Goal: Use online tool/utility: Utilize a website feature to perform a specific function

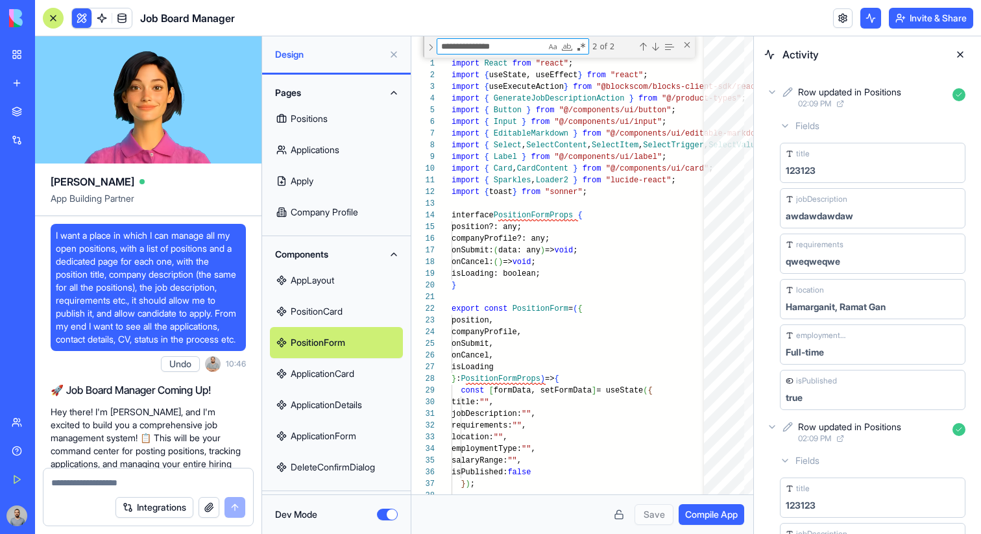
scroll to position [117, 141]
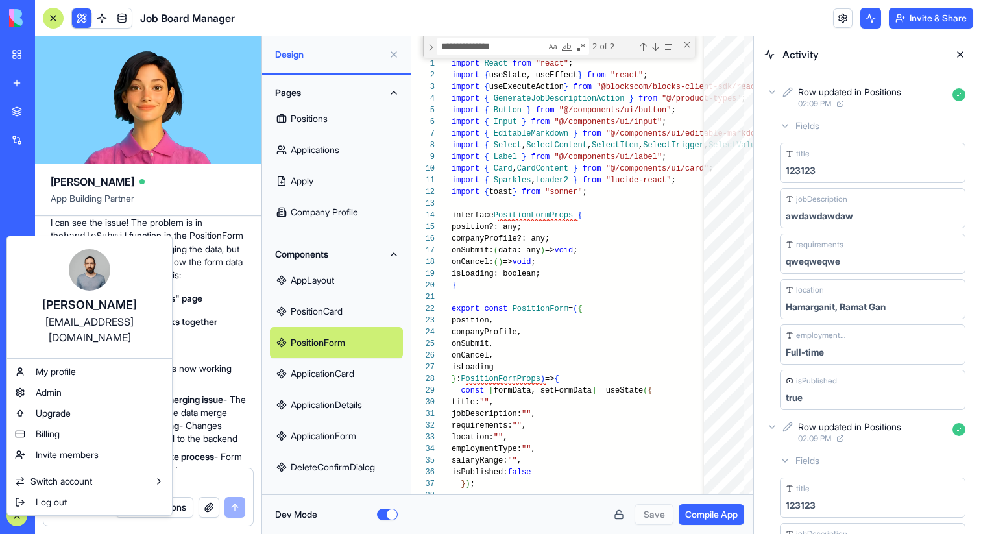
click at [841, 16] on html "BETA My Workspace New app Marketplace Integrations Recent Goal Tracker Pro Job …" at bounding box center [490, 267] width 981 height 534
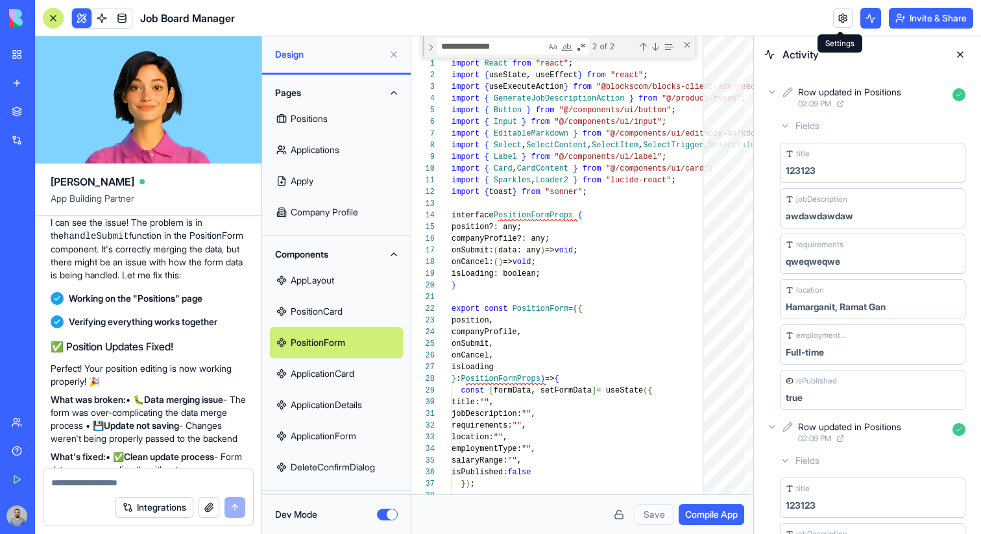
click at [838, 16] on link at bounding box center [842, 17] width 19 height 19
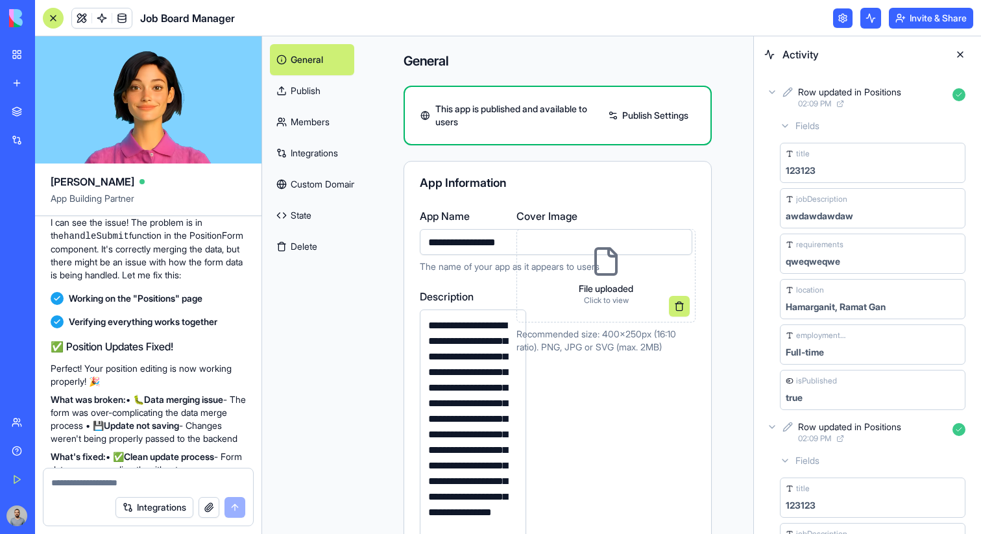
click at [959, 56] on button at bounding box center [960, 54] width 21 height 21
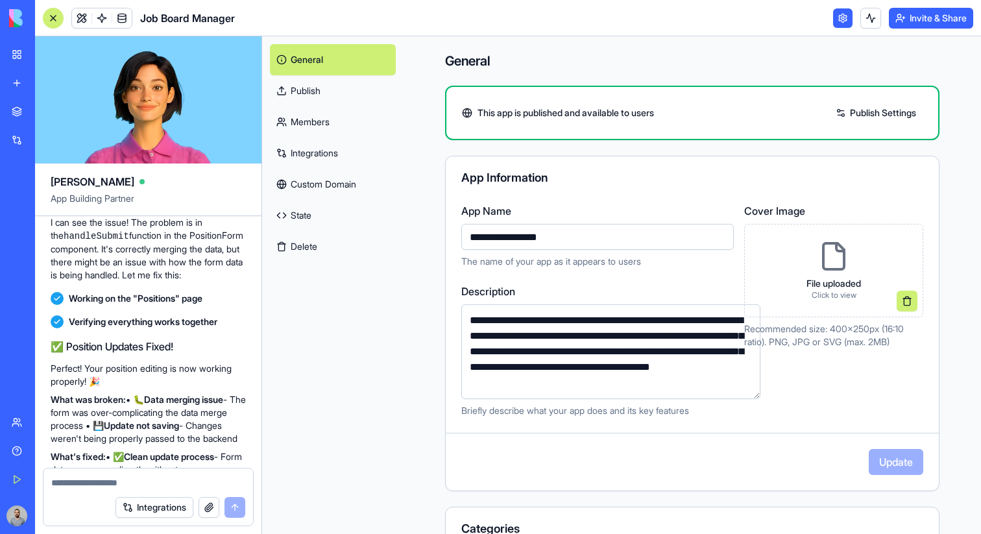
click at [54, 23] on div at bounding box center [53, 18] width 21 height 21
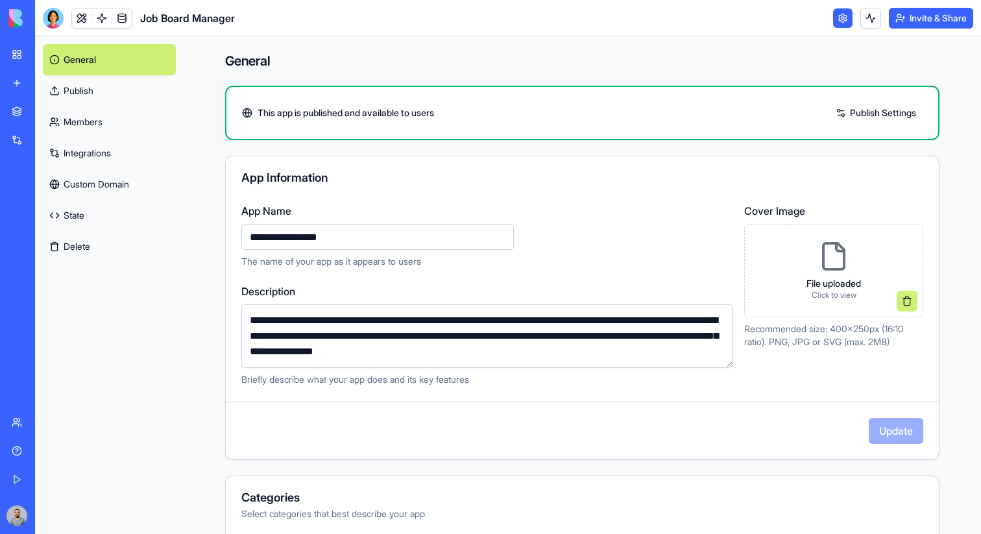
click at [137, 98] on link "Publish" at bounding box center [109, 90] width 133 height 31
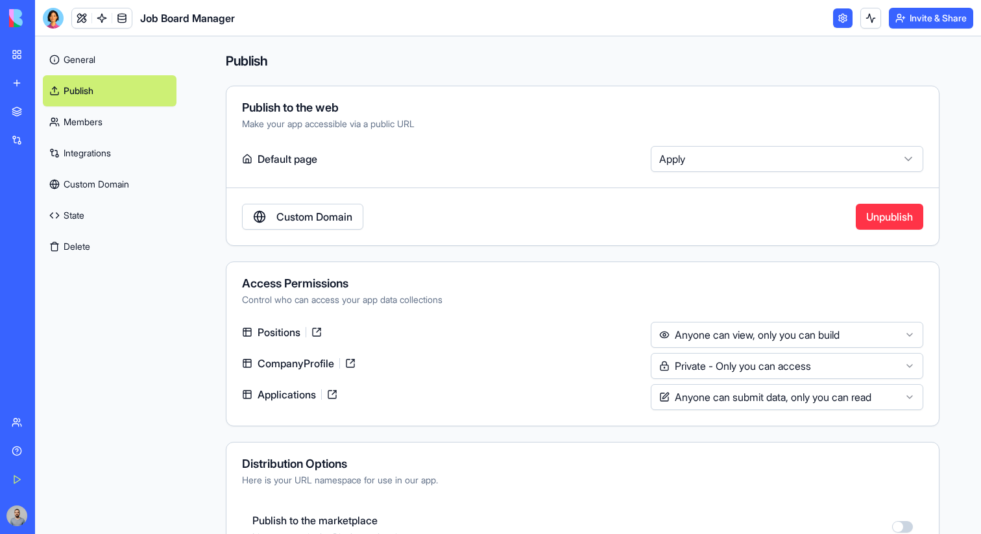
click at [136, 117] on link "Members" at bounding box center [110, 121] width 134 height 31
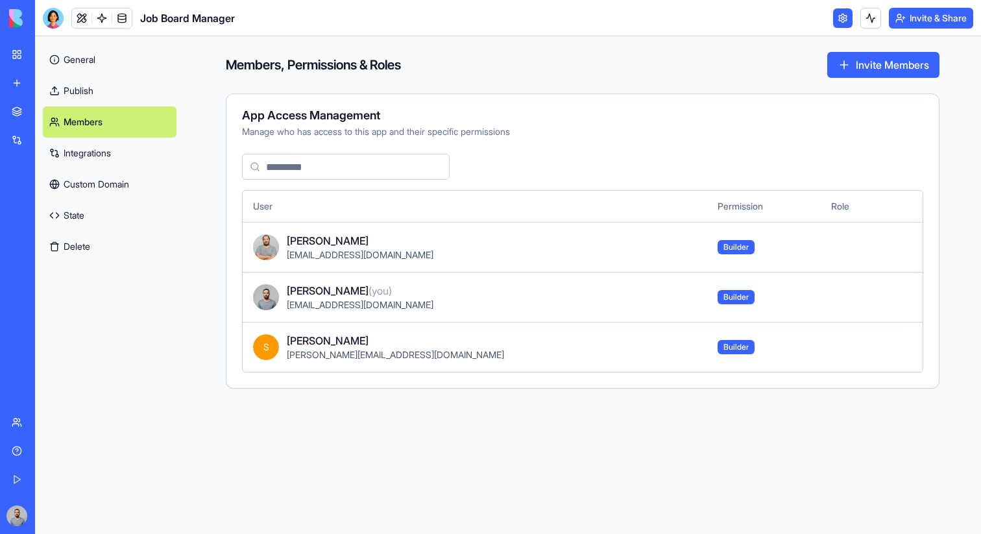
click at [120, 93] on link "Publish" at bounding box center [110, 90] width 134 height 31
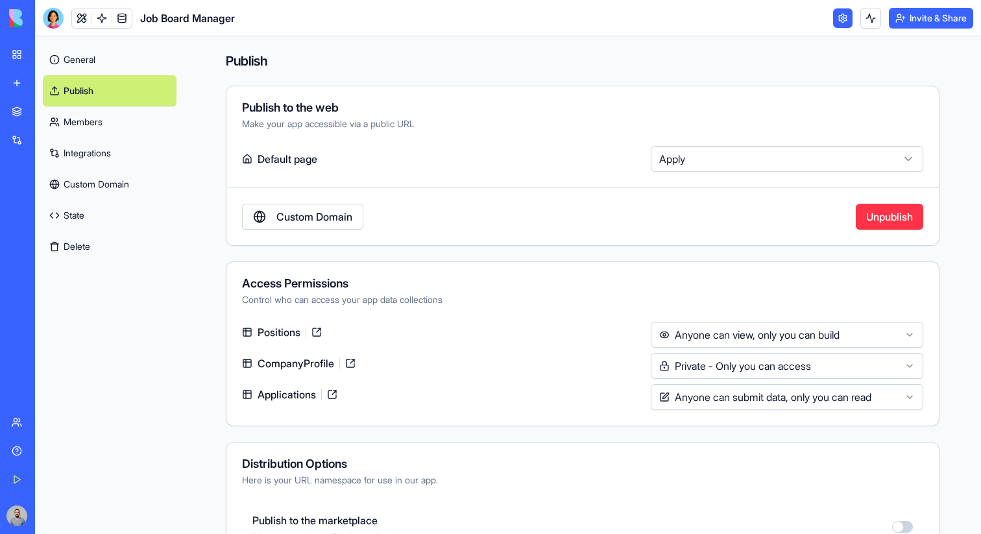
click at [126, 114] on link "Members" at bounding box center [110, 121] width 134 height 31
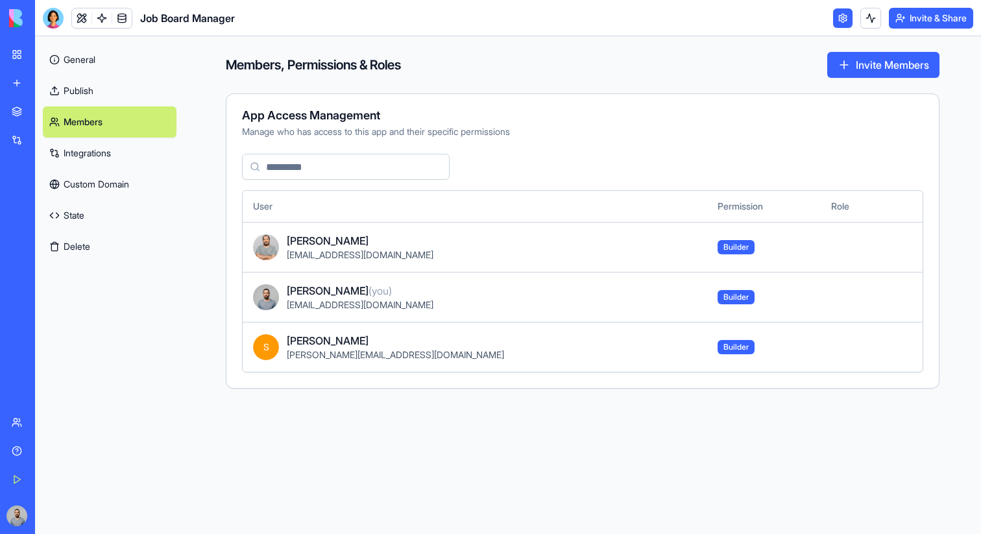
click at [127, 151] on link "Integrations" at bounding box center [110, 153] width 134 height 31
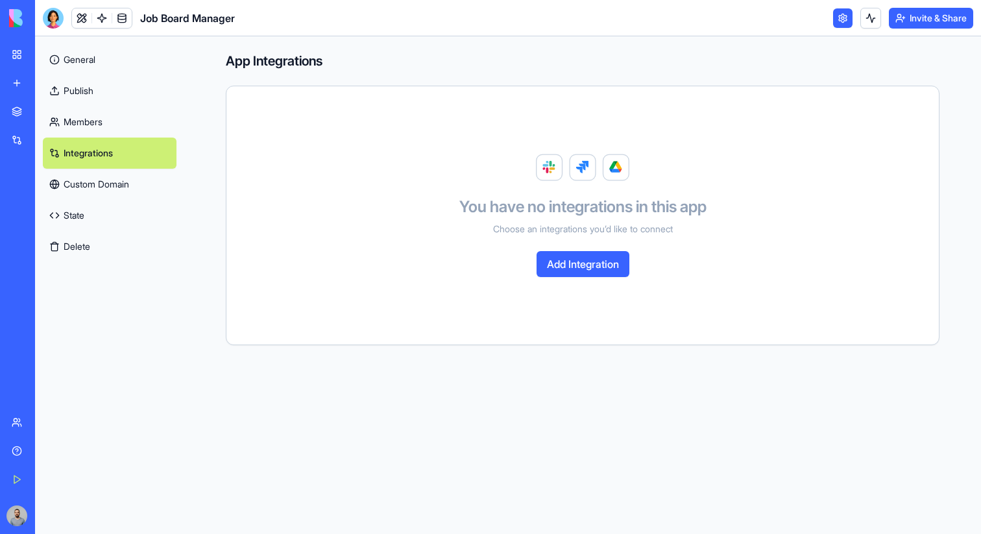
click at [117, 131] on link "Members" at bounding box center [110, 121] width 134 height 31
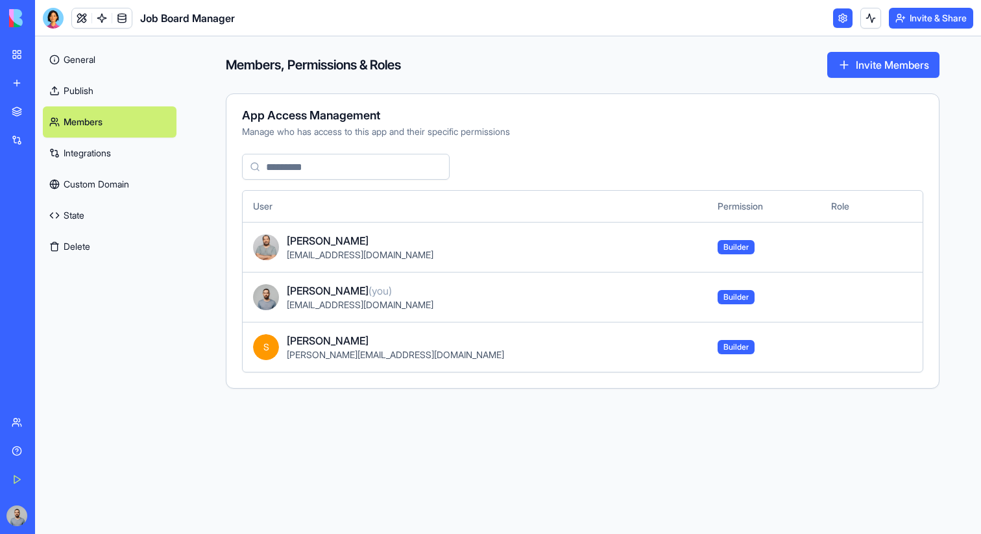
click at [108, 99] on link "Publish" at bounding box center [110, 90] width 134 height 31
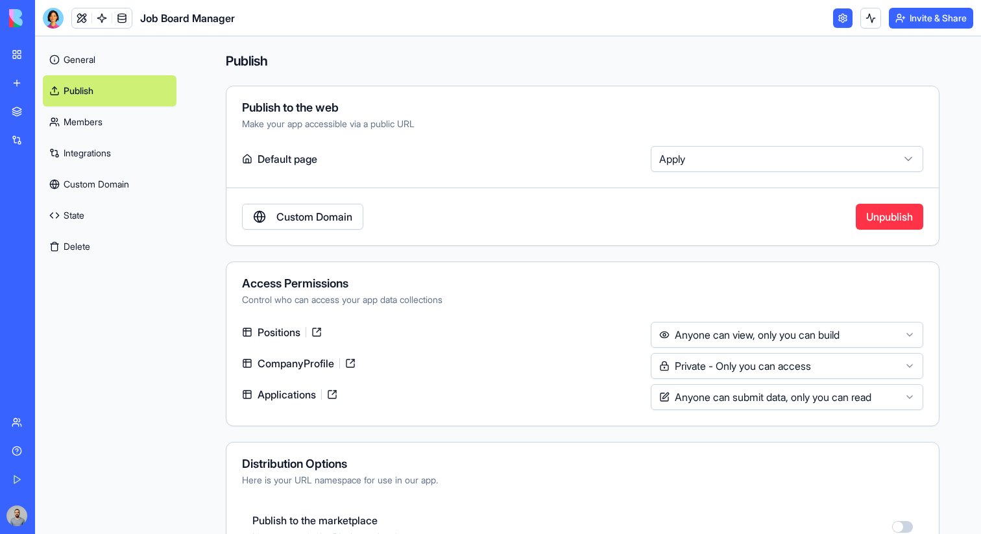
click at [144, 178] on link "Custom Domain" at bounding box center [110, 184] width 134 height 31
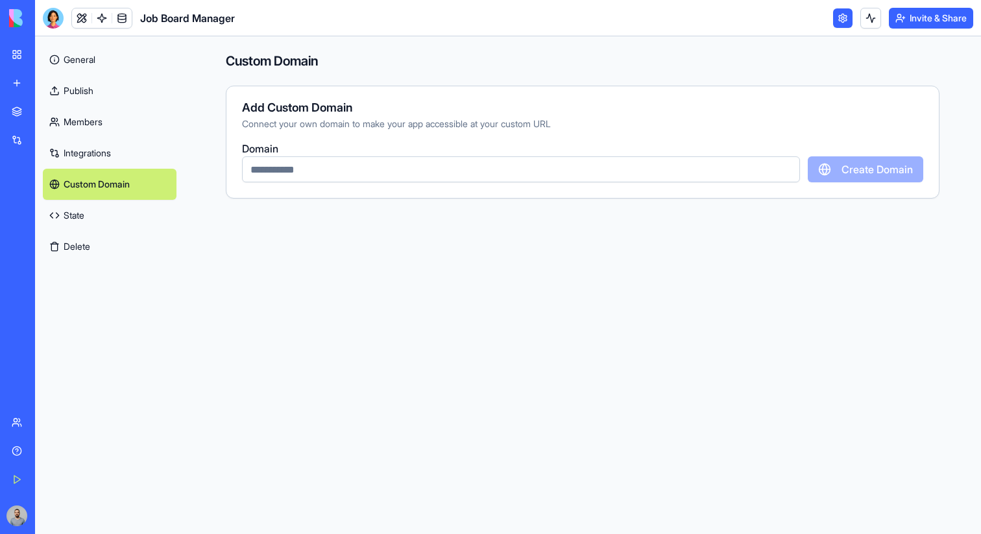
click at [121, 86] on link "Publish" at bounding box center [110, 90] width 134 height 31
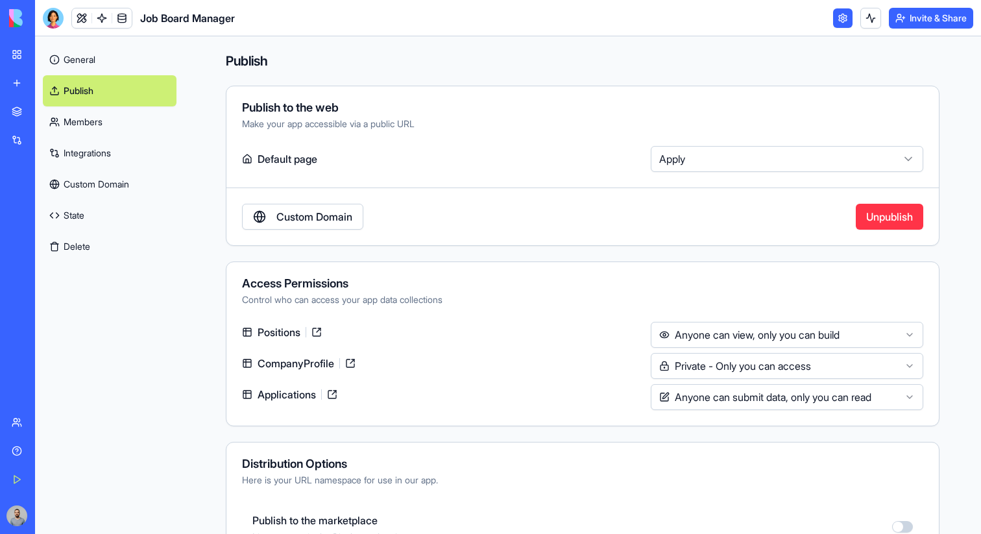
click at [142, 172] on link "Custom Domain" at bounding box center [110, 184] width 134 height 31
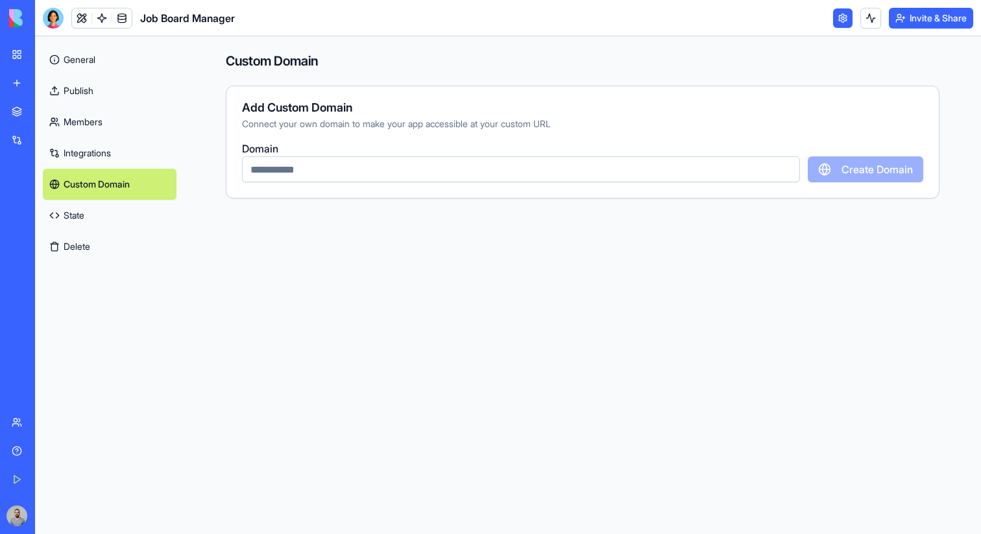
click at [136, 152] on link "Integrations" at bounding box center [110, 153] width 134 height 31
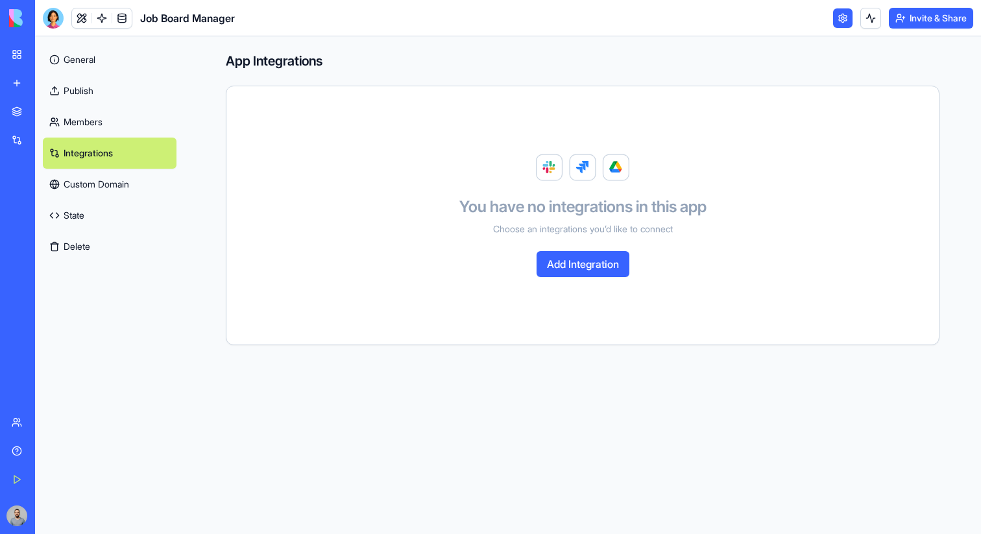
click at [112, 95] on link "Publish" at bounding box center [110, 90] width 134 height 31
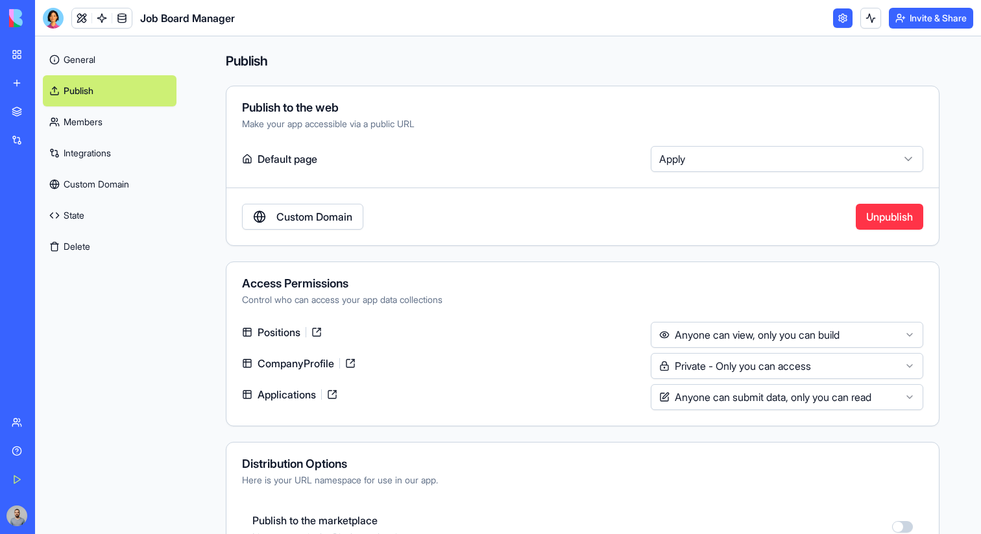
click at [124, 118] on link "Members" at bounding box center [110, 121] width 134 height 31
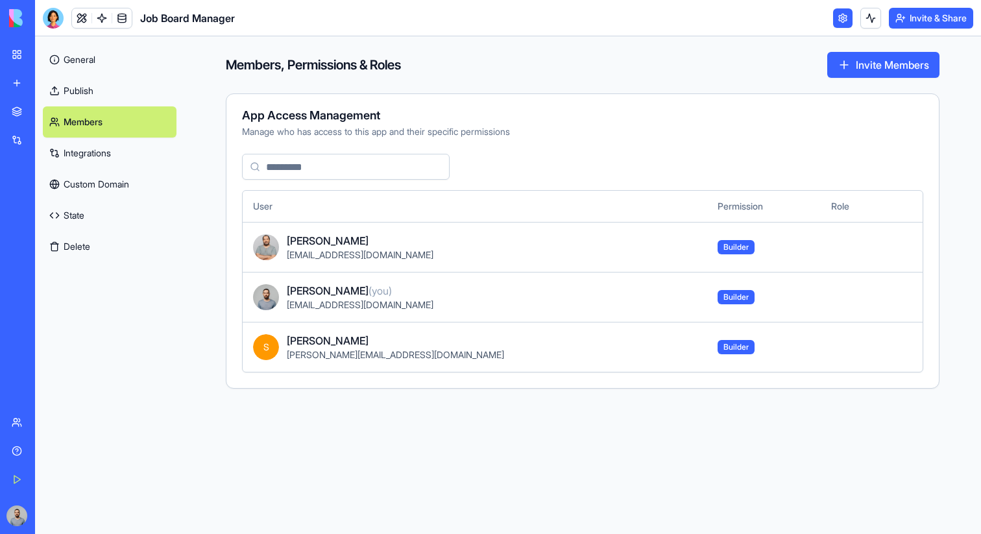
click at [116, 97] on link "Publish" at bounding box center [110, 90] width 134 height 31
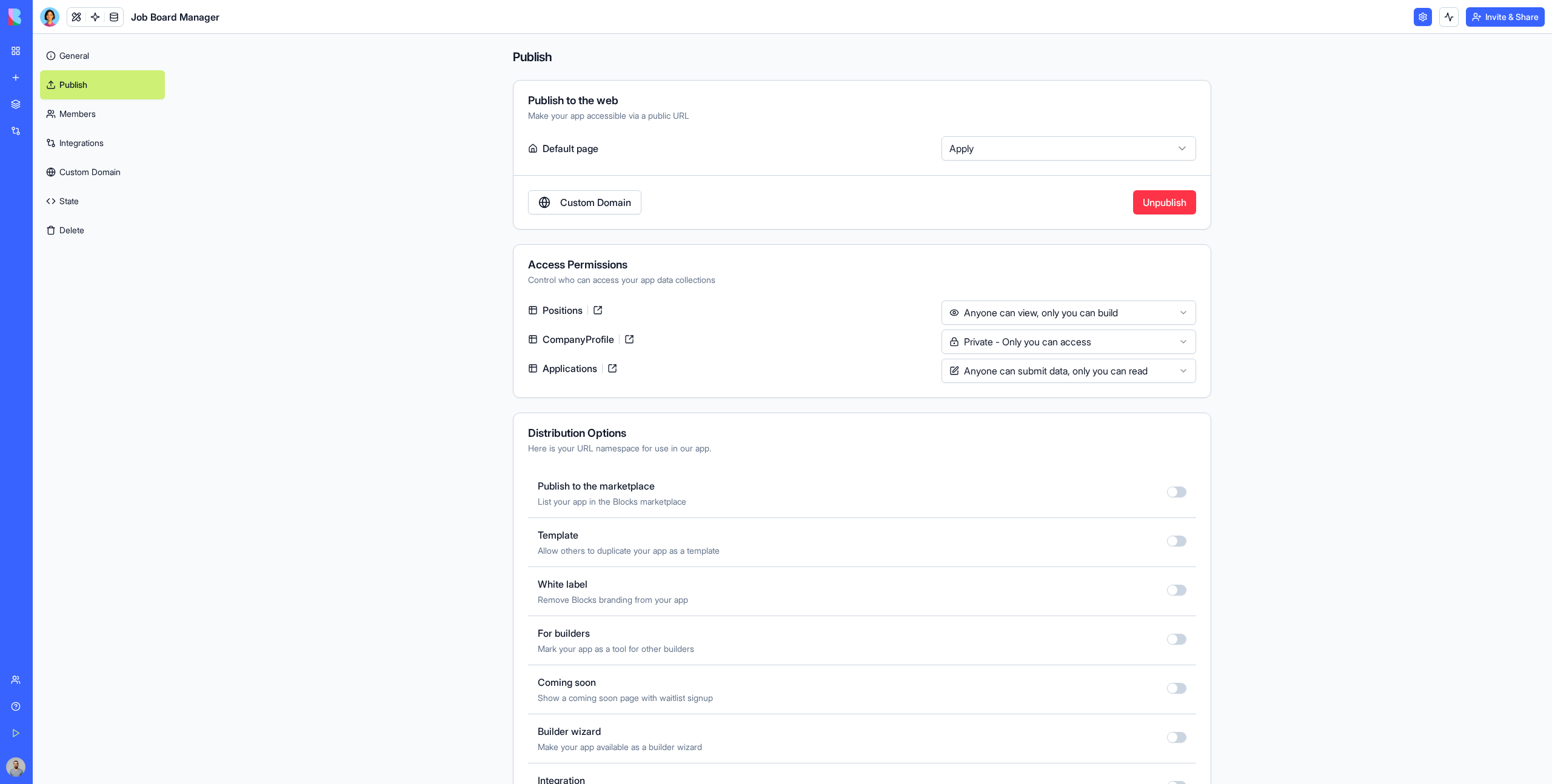
click at [18, 49] on link "My Workspace" at bounding box center [28, 51] width 49 height 24
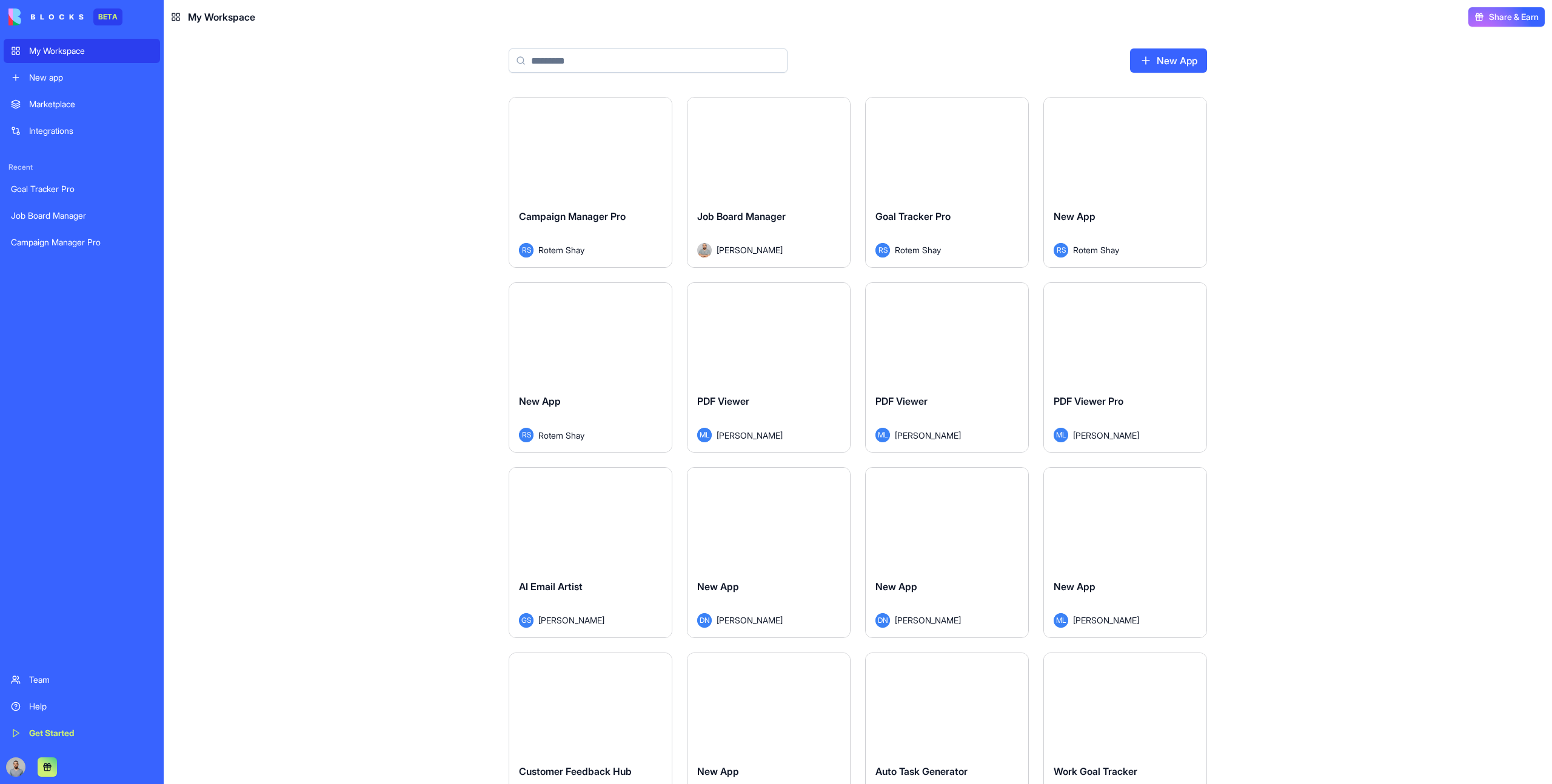
click at [272, 219] on div "Launch Campaign Manager Pro RS Rotem Shay Launch Job Board Manager Ouriel Weisz…" at bounding box center [857, 441] width 1388 height 687
click at [314, 44] on main "New App Launch Campaign Manager Pro RS Rotem Shay Launch Job Board Manager Ouri…" at bounding box center [857, 409] width 1388 height 750
click at [560, 178] on div "Launch" at bounding box center [590, 148] width 162 height 102
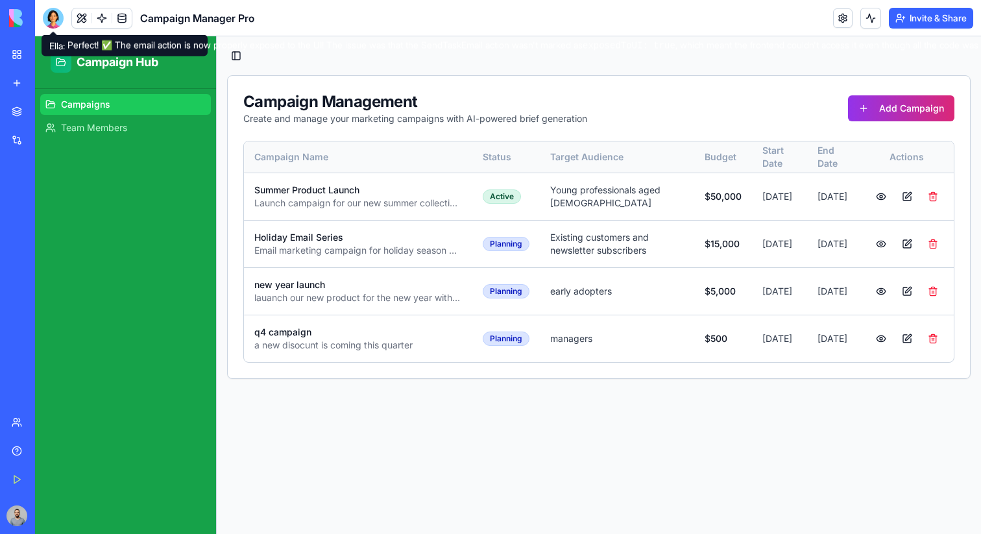
click at [47, 9] on div at bounding box center [53, 18] width 21 height 21
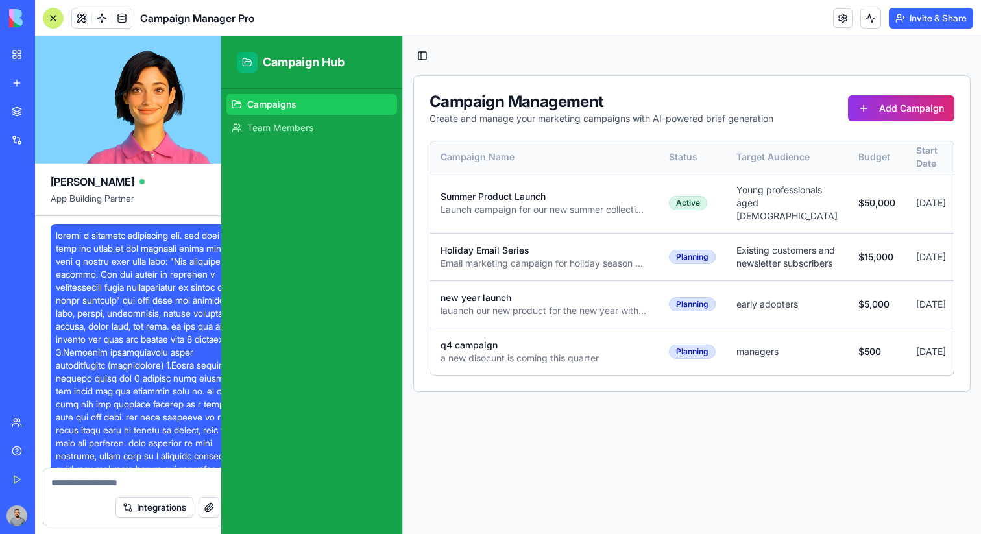
scroll to position [2880, 0]
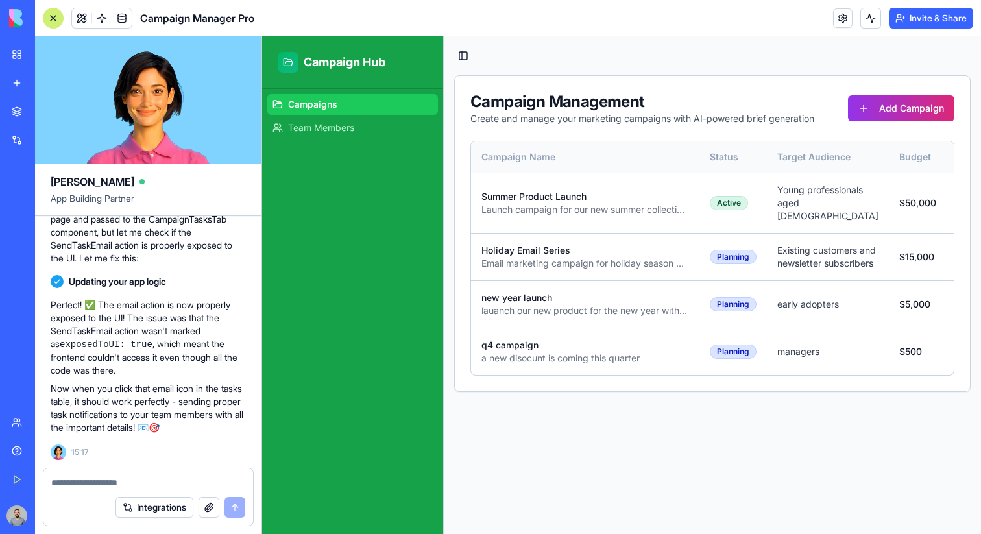
click at [147, 483] on textarea at bounding box center [148, 482] width 194 height 13
type textarea "**********"
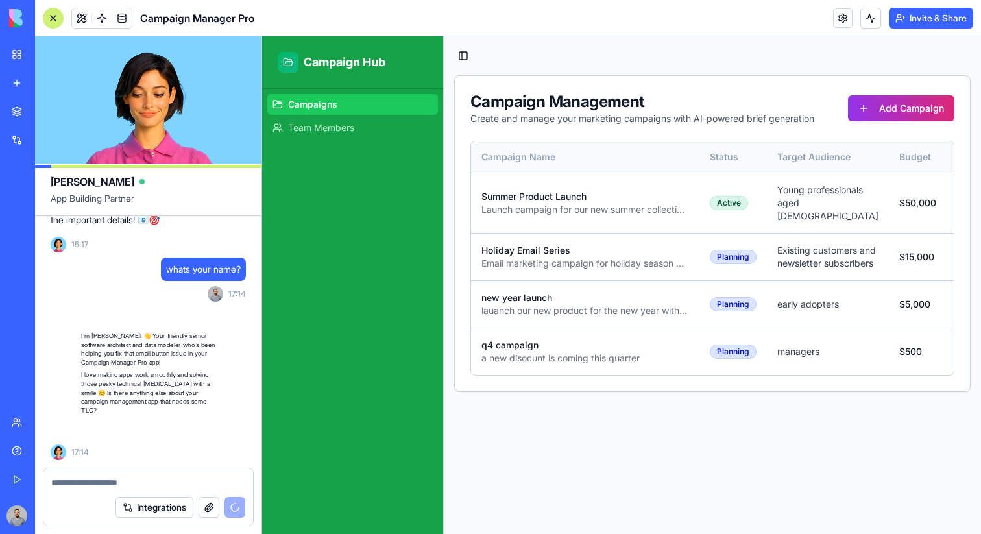
scroll to position [3088, 0]
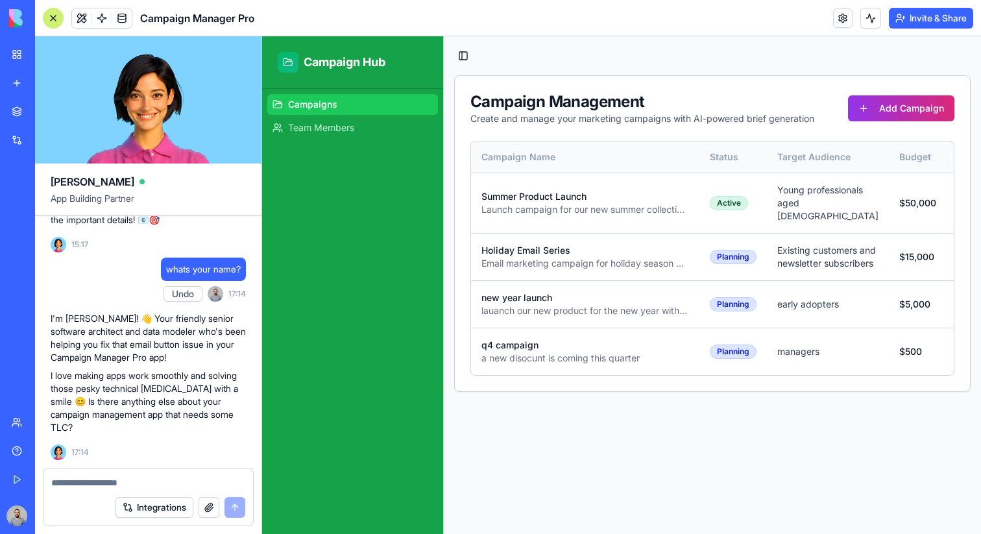
click at [147, 483] on textarea at bounding box center [148, 482] width 194 height 13
type textarea "**********"
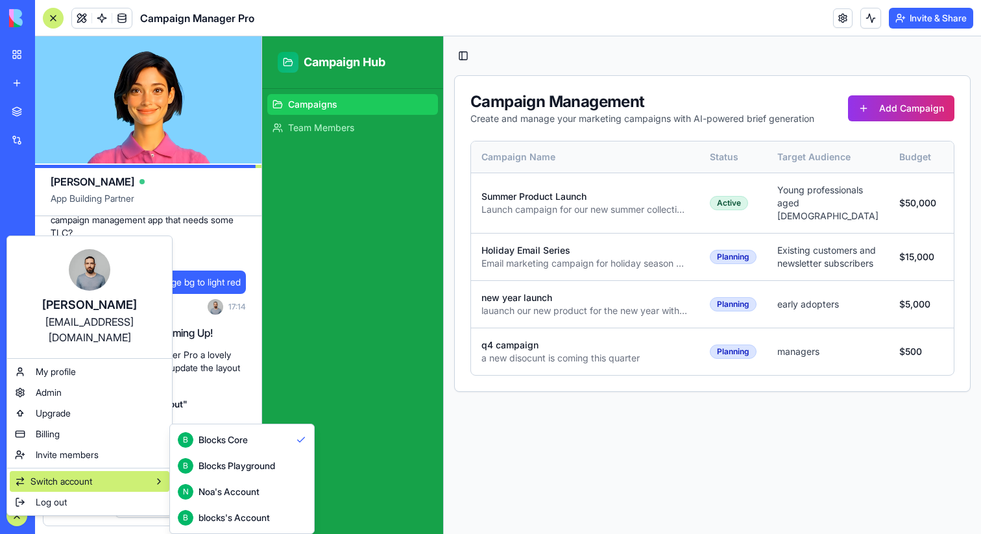
scroll to position [3282, 0]
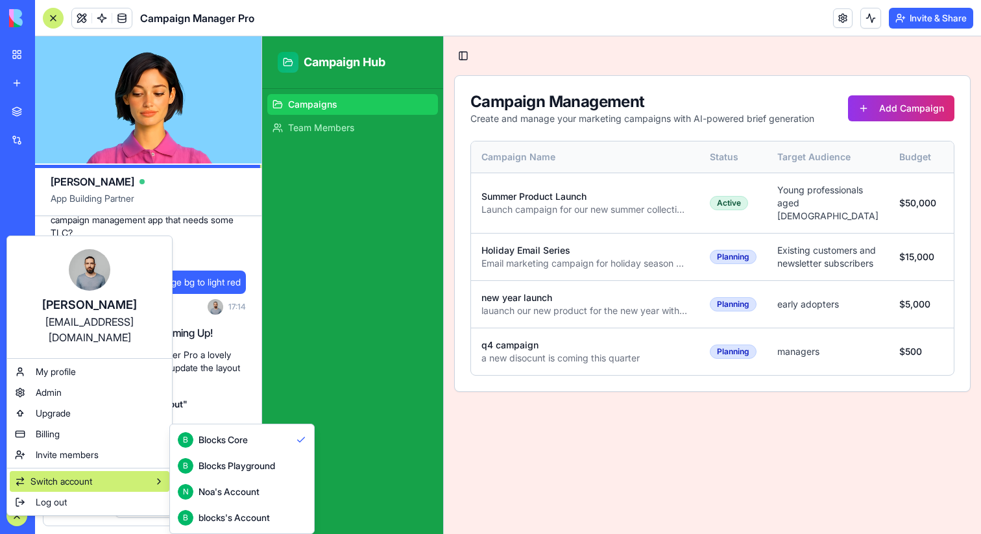
click at [277, 474] on button "B Blocks Playground" at bounding box center [242, 466] width 139 height 26
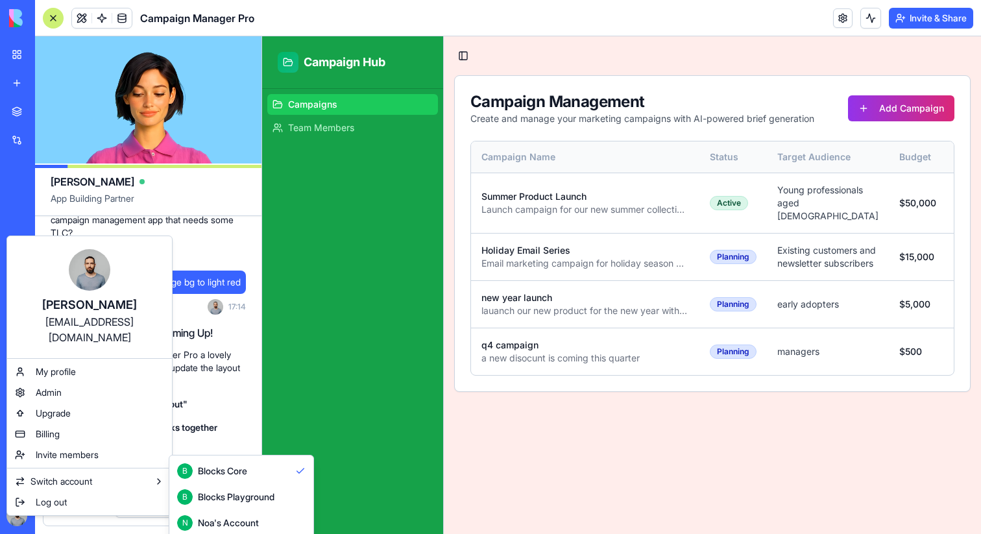
scroll to position [34, 0]
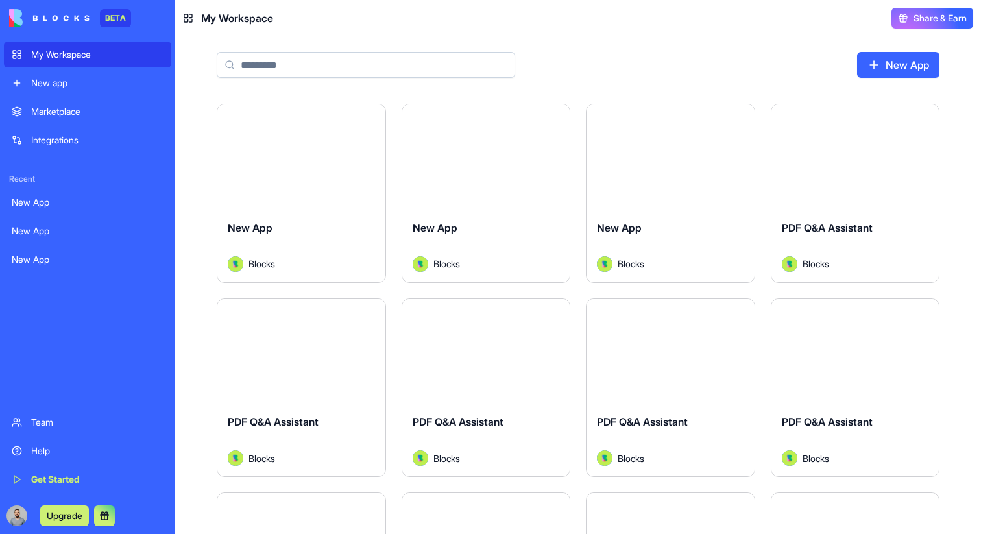
click at [332, 207] on div "Launch" at bounding box center [301, 157] width 168 height 105
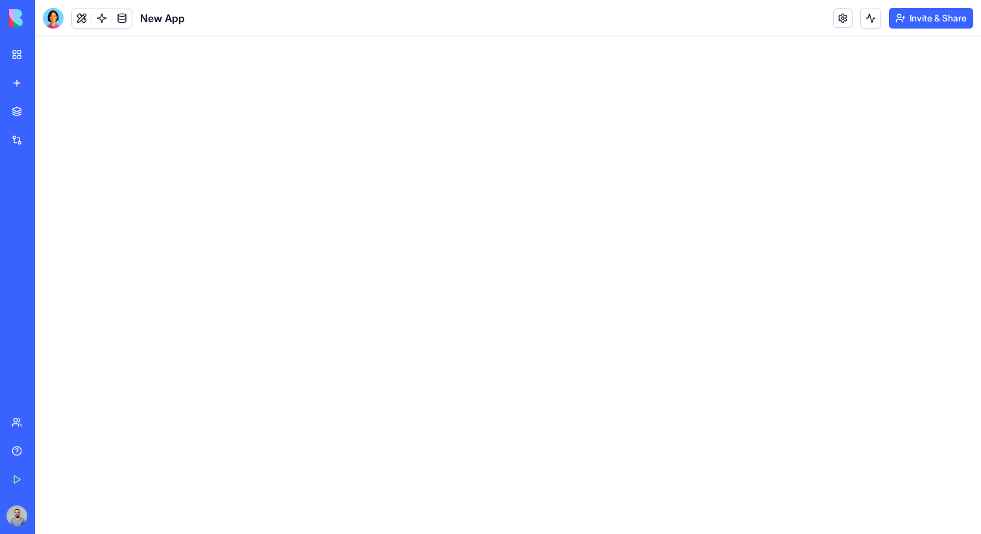
click at [54, 12] on div at bounding box center [53, 18] width 21 height 21
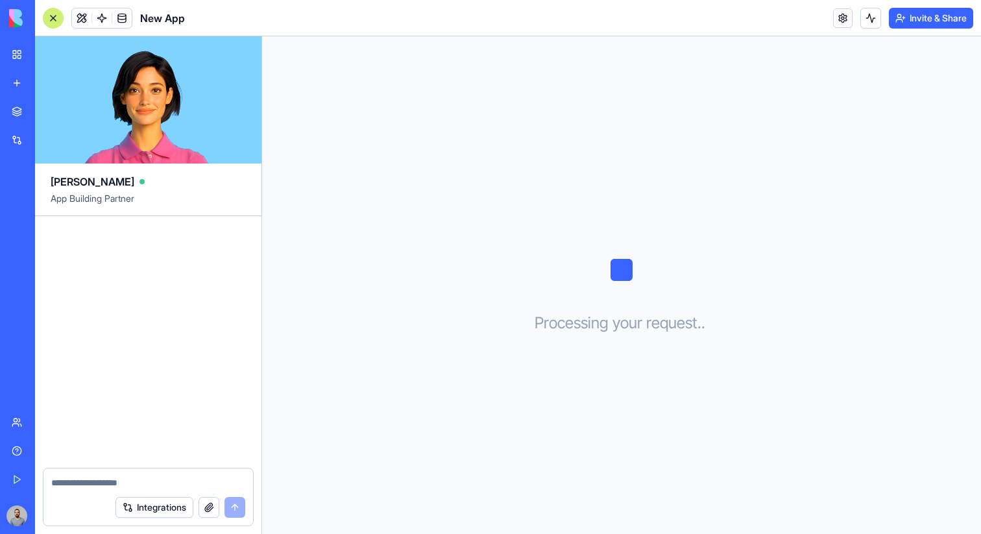
click at [121, 488] on textarea at bounding box center [148, 482] width 194 height 13
type textarea "**********"
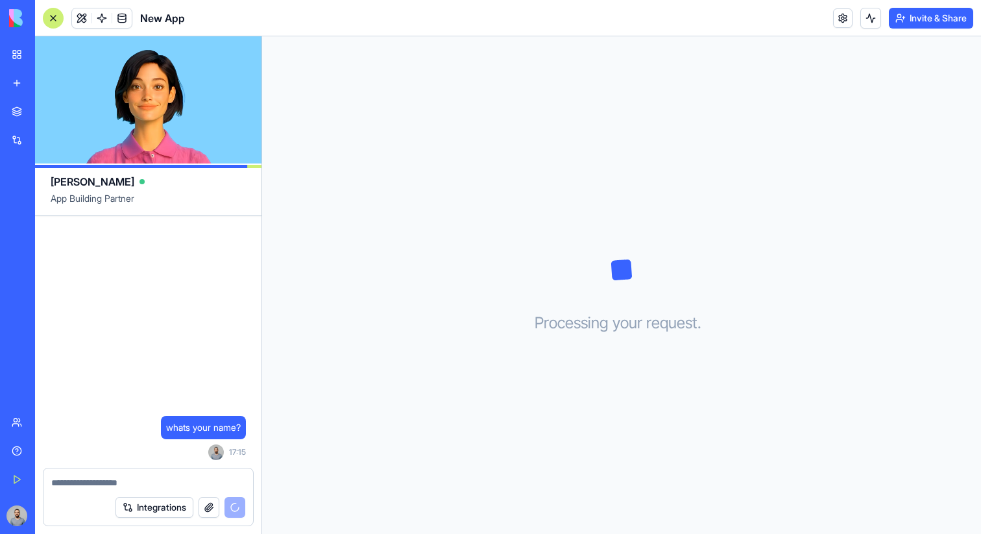
click at [32, 53] on div "My Workspace" at bounding box center [39, 54] width 17 height 13
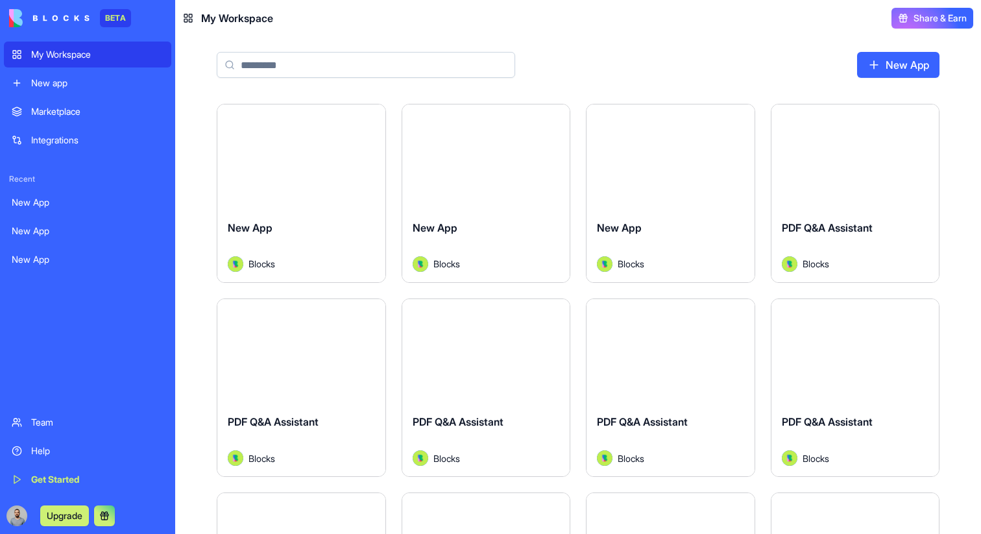
click at [878, 177] on div "Launch" at bounding box center [856, 157] width 168 height 105
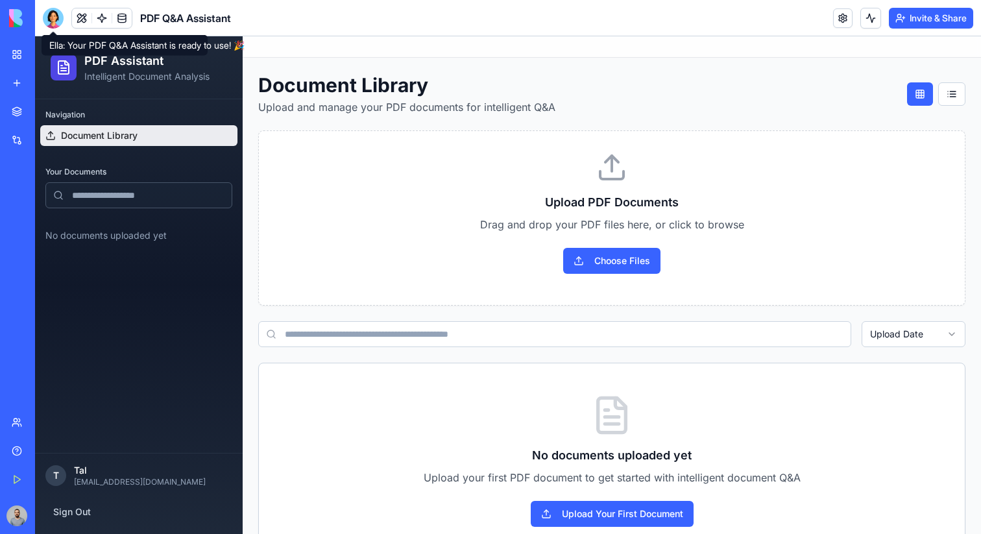
click at [53, 23] on div at bounding box center [53, 18] width 21 height 21
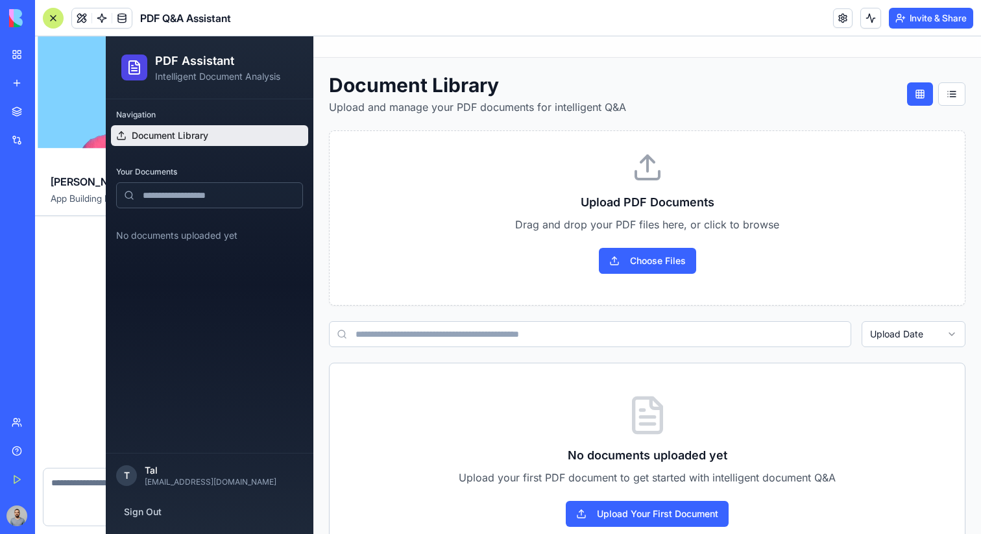
scroll to position [389, 0]
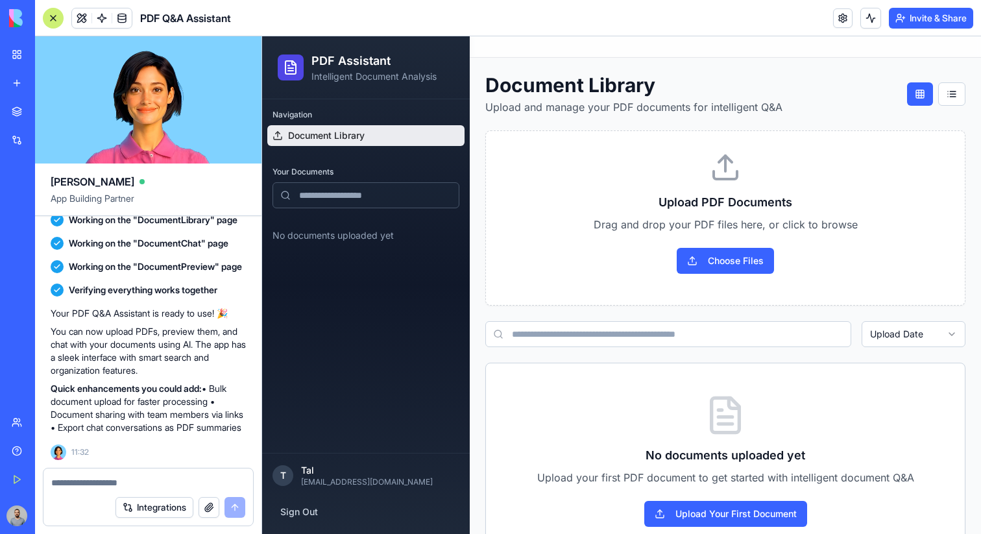
click at [177, 485] on textarea at bounding box center [148, 482] width 194 height 13
type textarea "**********"
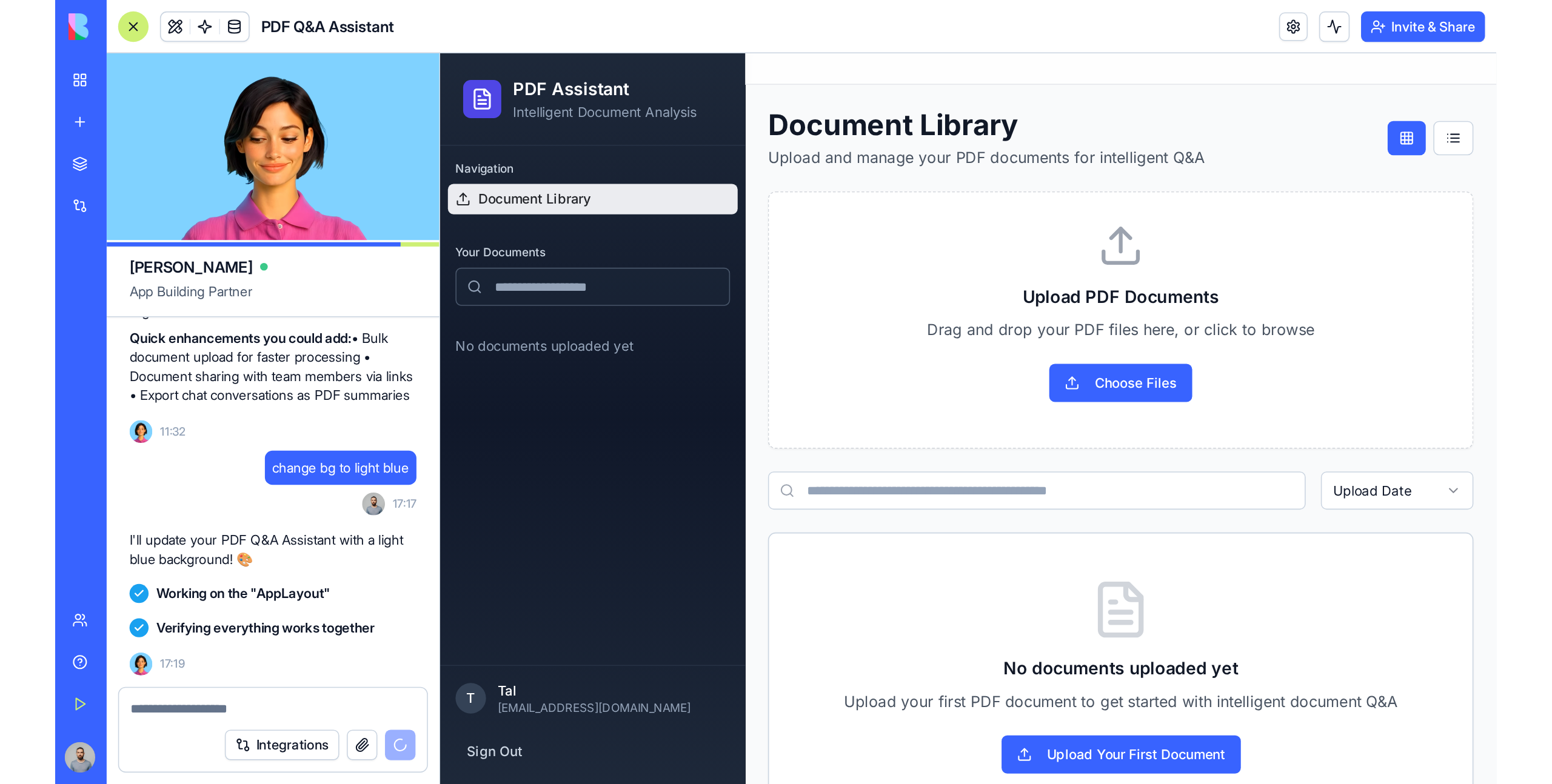
scroll to position [581, 0]
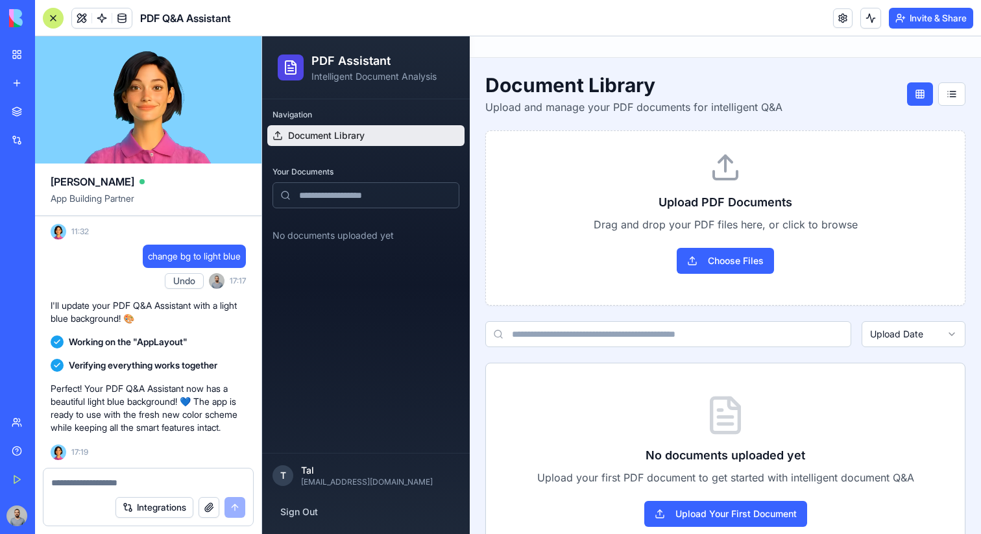
click at [611, 323] on input at bounding box center [669, 334] width 366 height 26
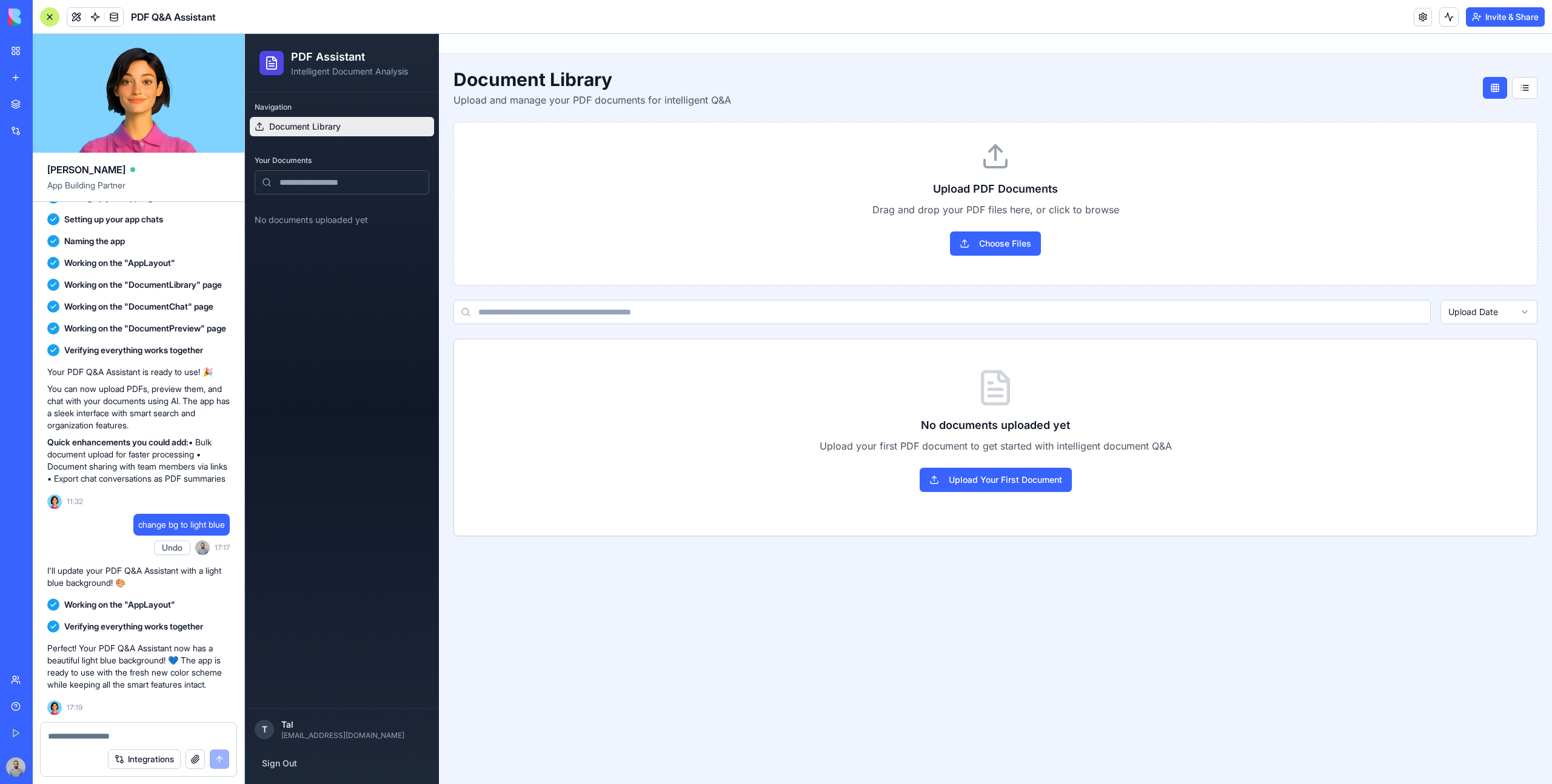
scroll to position [296, 0]
click at [75, 16] on span at bounding box center [77, 17] width 34 height 34
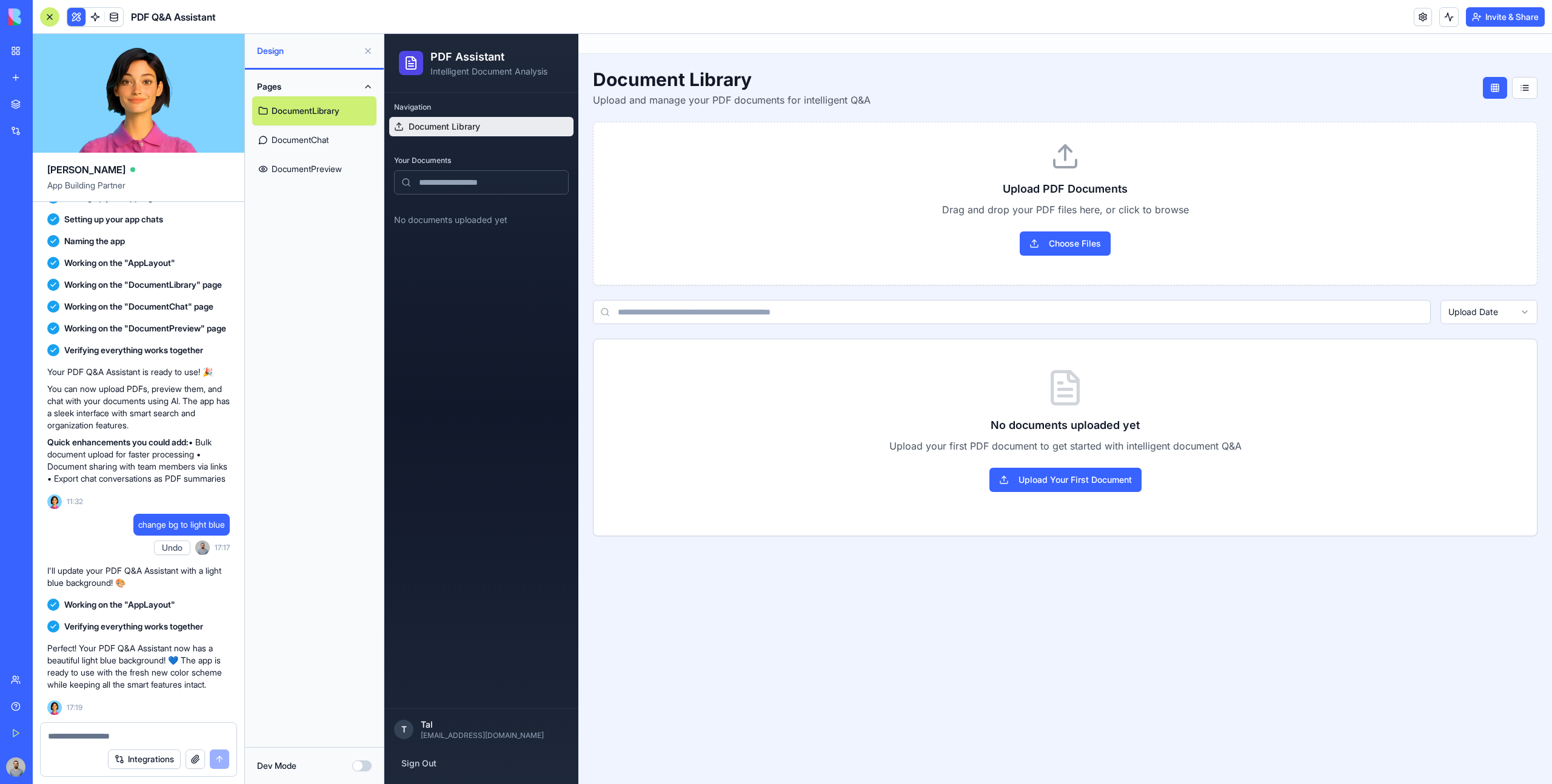
click at [361, 498] on button "Dev Mode" at bounding box center [361, 766] width 20 height 11
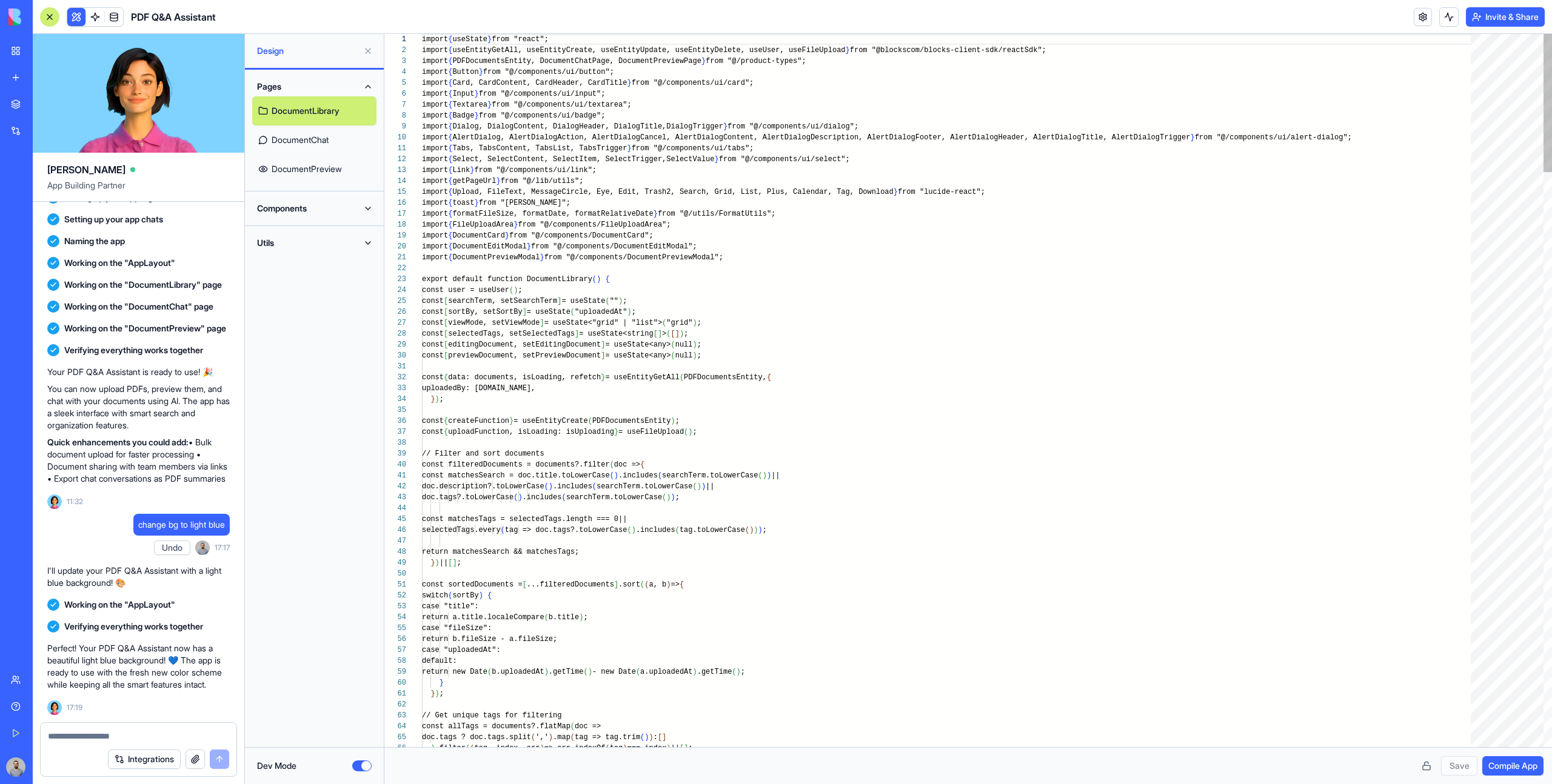
scroll to position [65, 0]
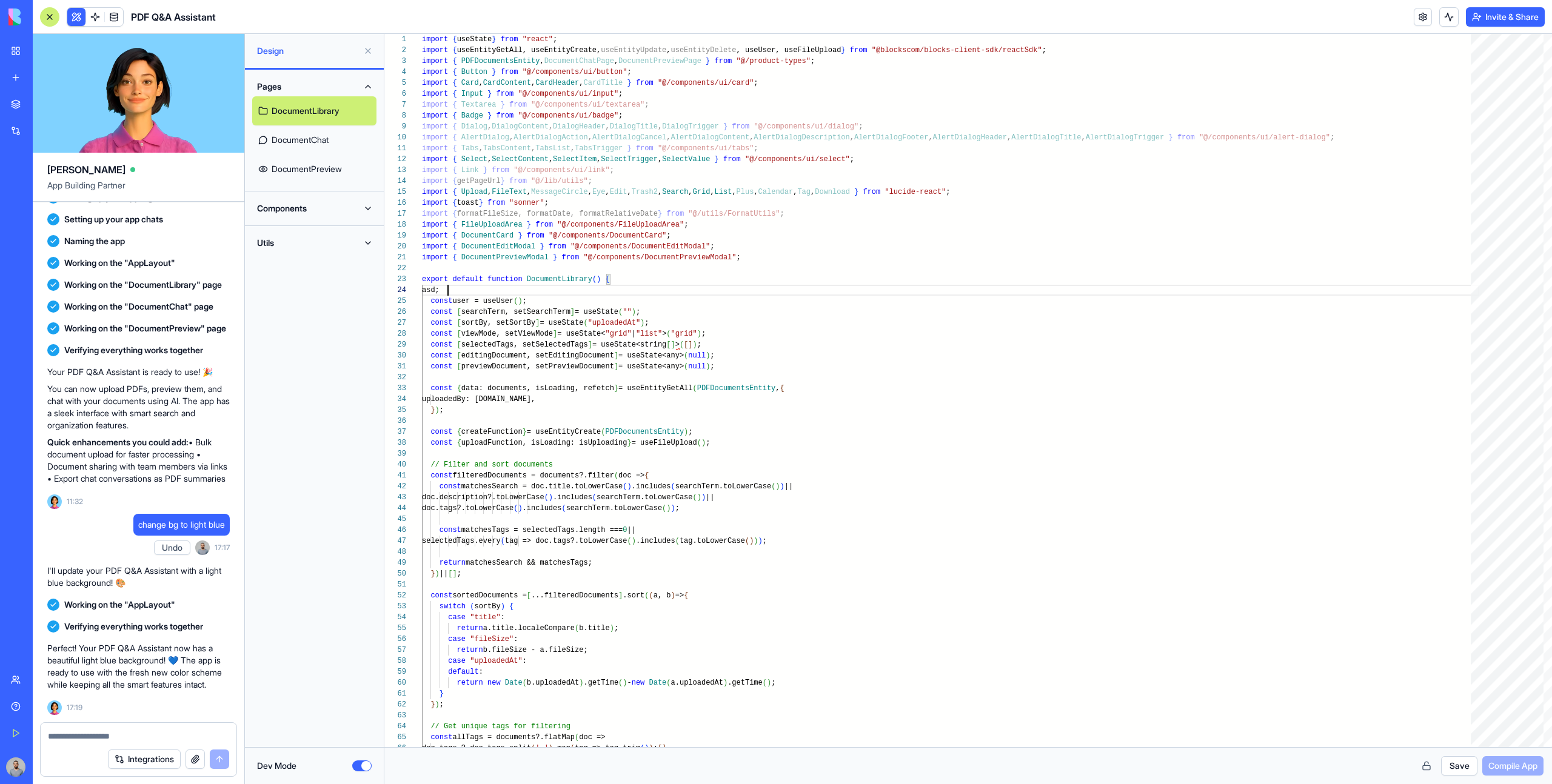
scroll to position [33, 26]
click at [916, 498] on button "Save" at bounding box center [1459, 765] width 36 height 20
click at [916, 498] on span "Compile App" at bounding box center [1513, 765] width 49 height 12
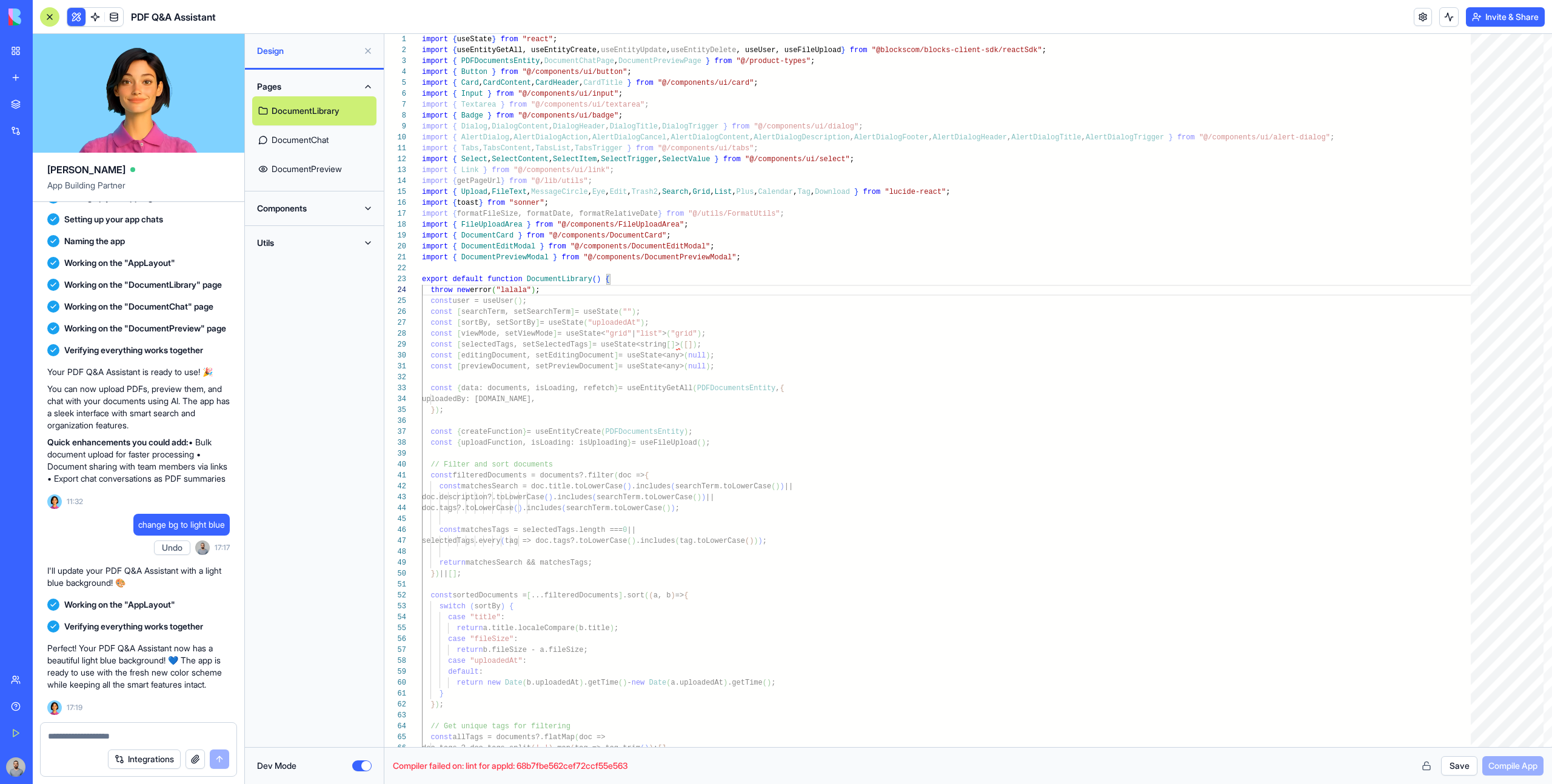
type textarea "**********"
click at [916, 498] on div "Compiler failed on: lint for appId: 68b7fbe562cef72ccf55e563 Save Compile App" at bounding box center [968, 765] width 1167 height 37
click at [916, 498] on button "Save" at bounding box center [1459, 765] width 36 height 20
click at [916, 498] on span "Compile App" at bounding box center [1513, 765] width 49 height 12
click at [362, 498] on button "Dev Mode" at bounding box center [361, 766] width 20 height 11
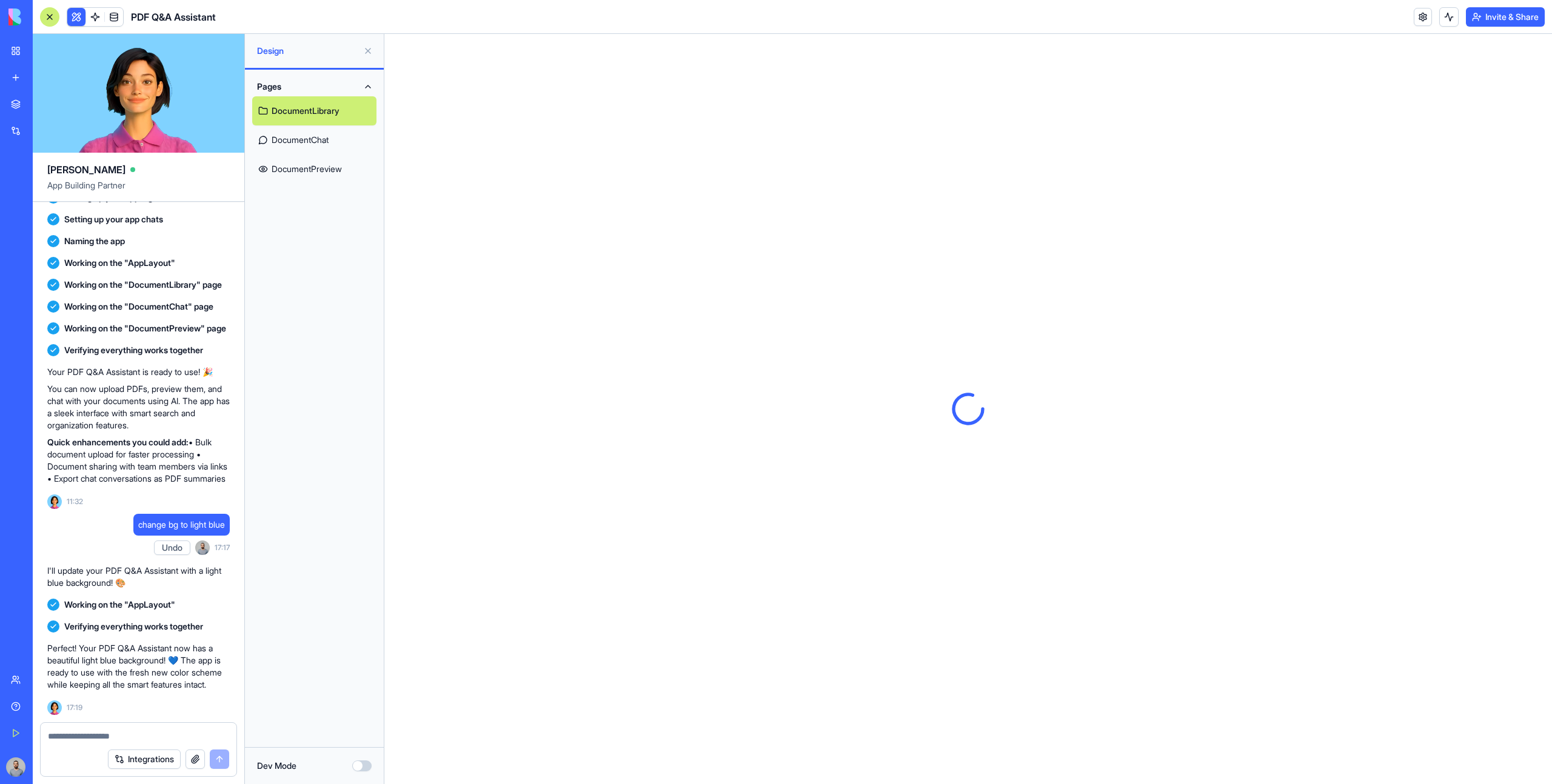
scroll to position [0, 0]
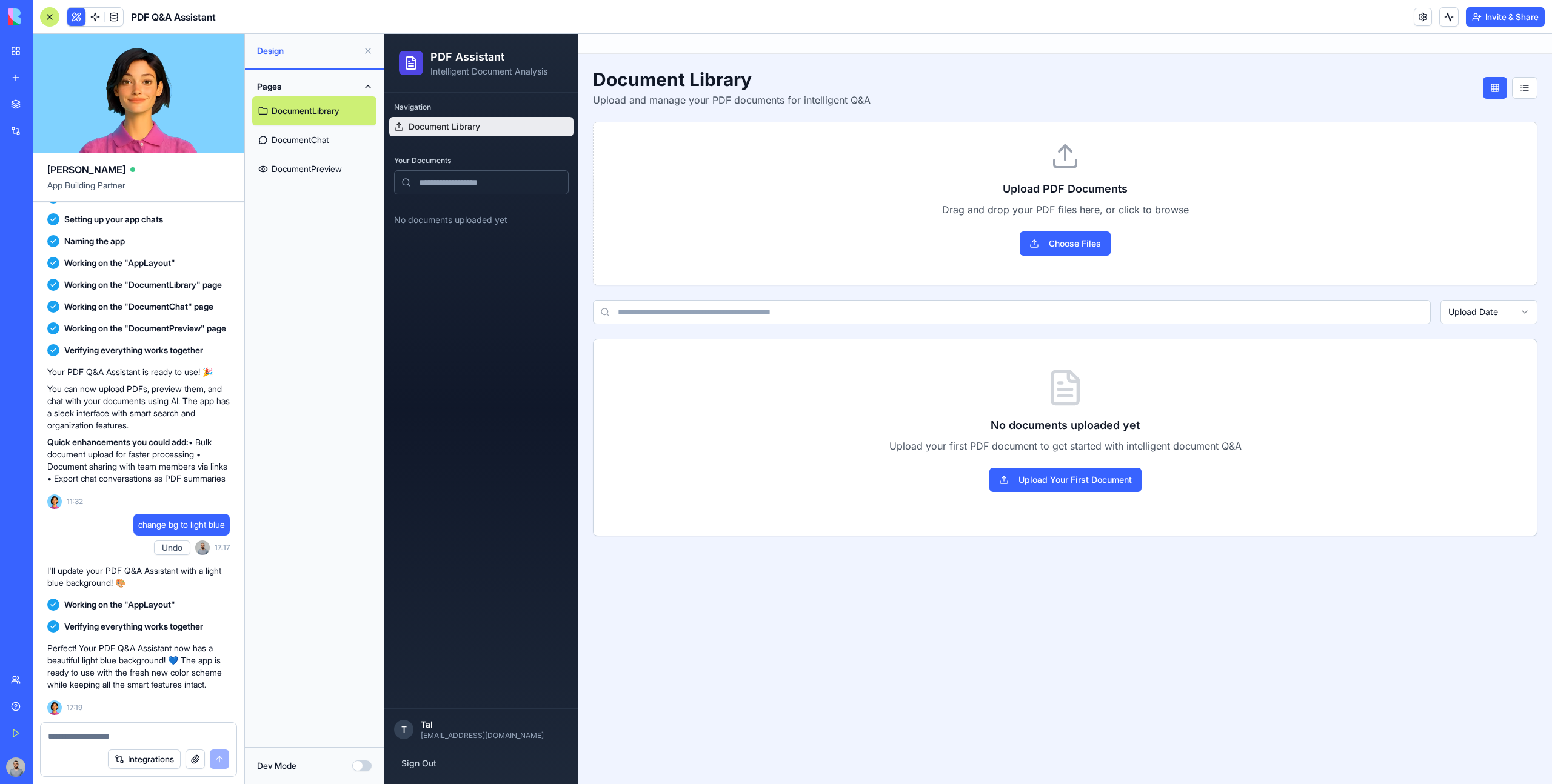
click at [336, 141] on link "DocumentChat" at bounding box center [314, 139] width 124 height 29
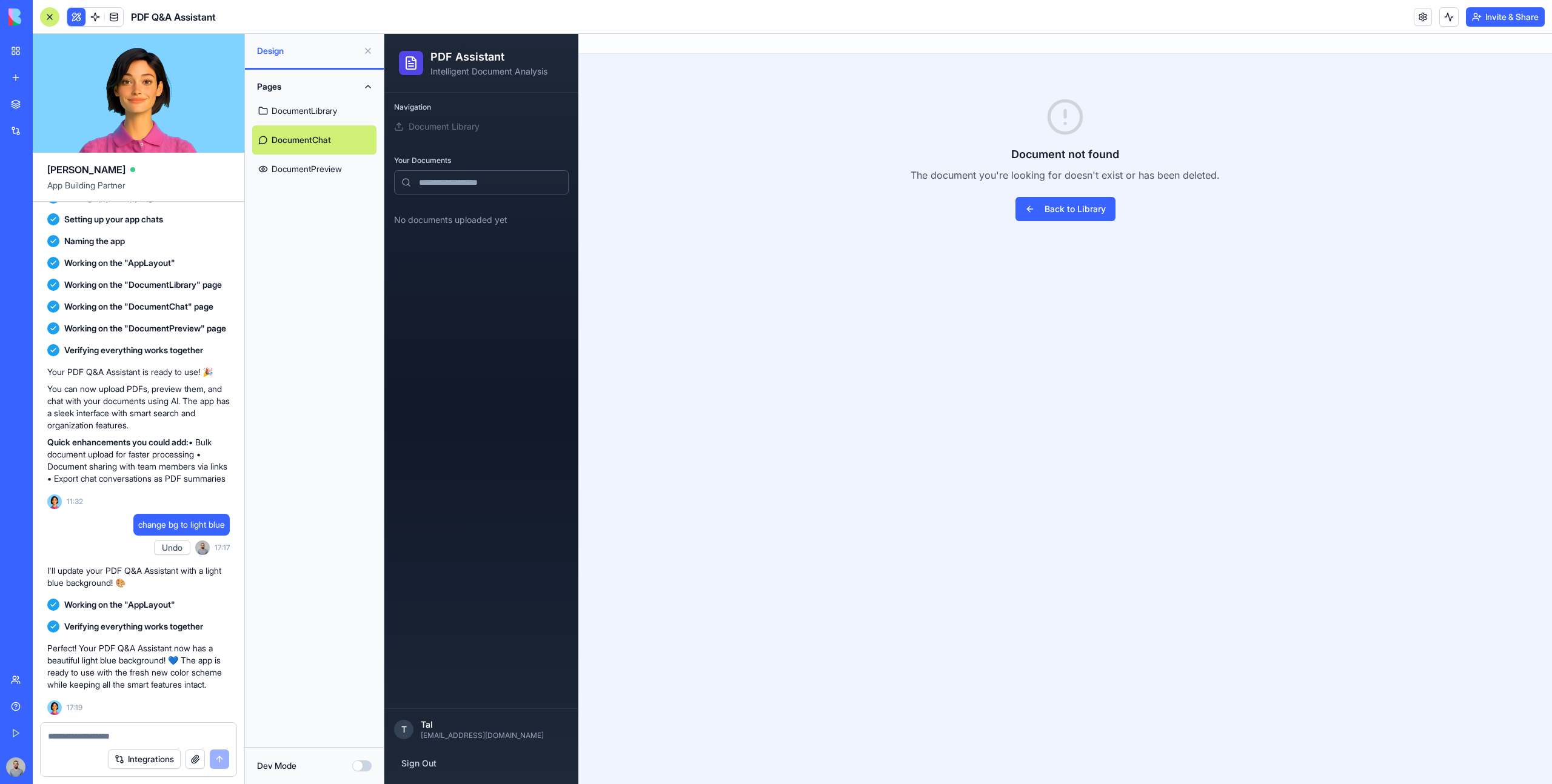
click at [330, 106] on link "DocumentLibrary" at bounding box center [314, 110] width 124 height 29
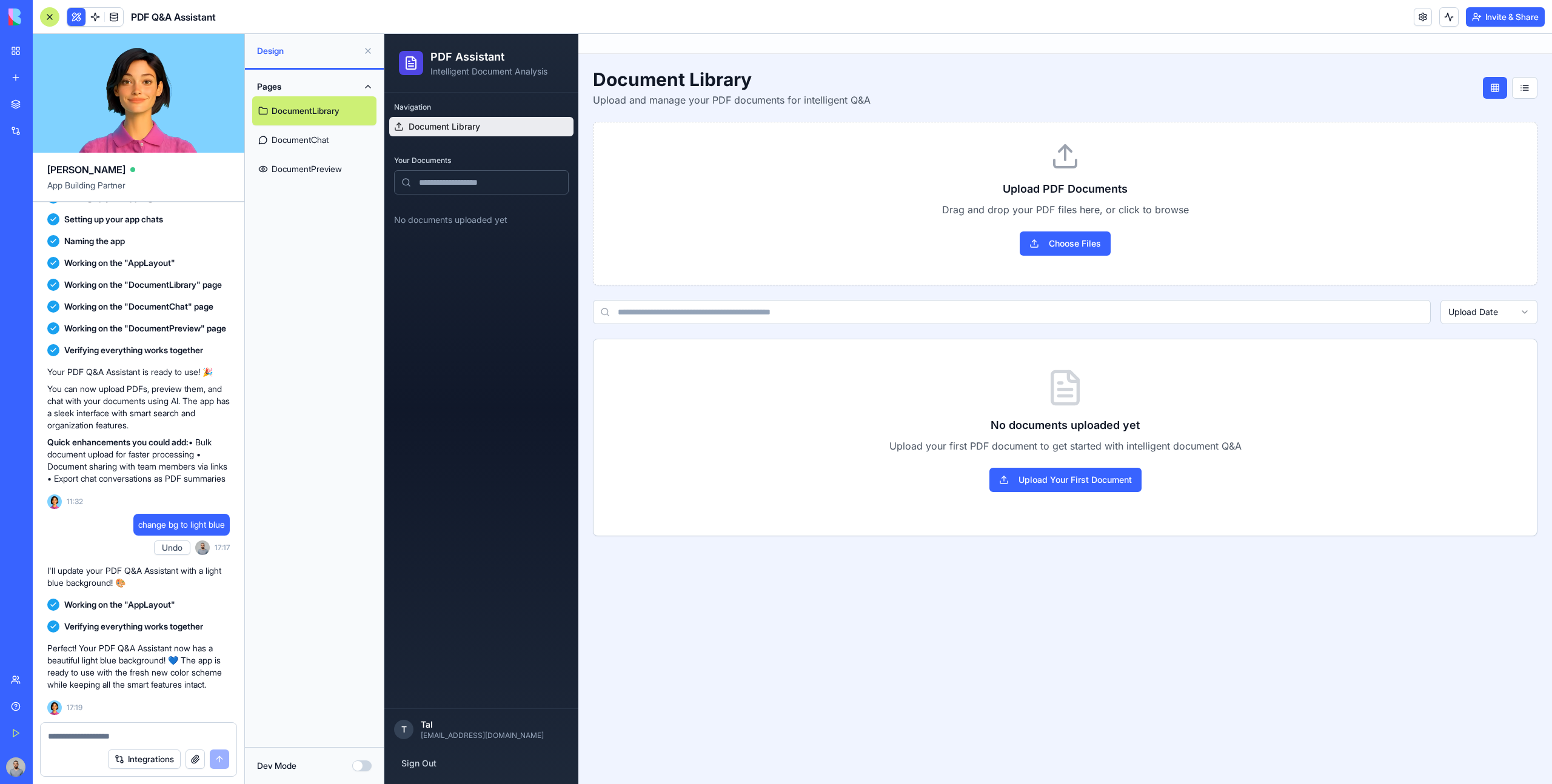
click at [360, 498] on button "Dev Mode" at bounding box center [361, 766] width 20 height 11
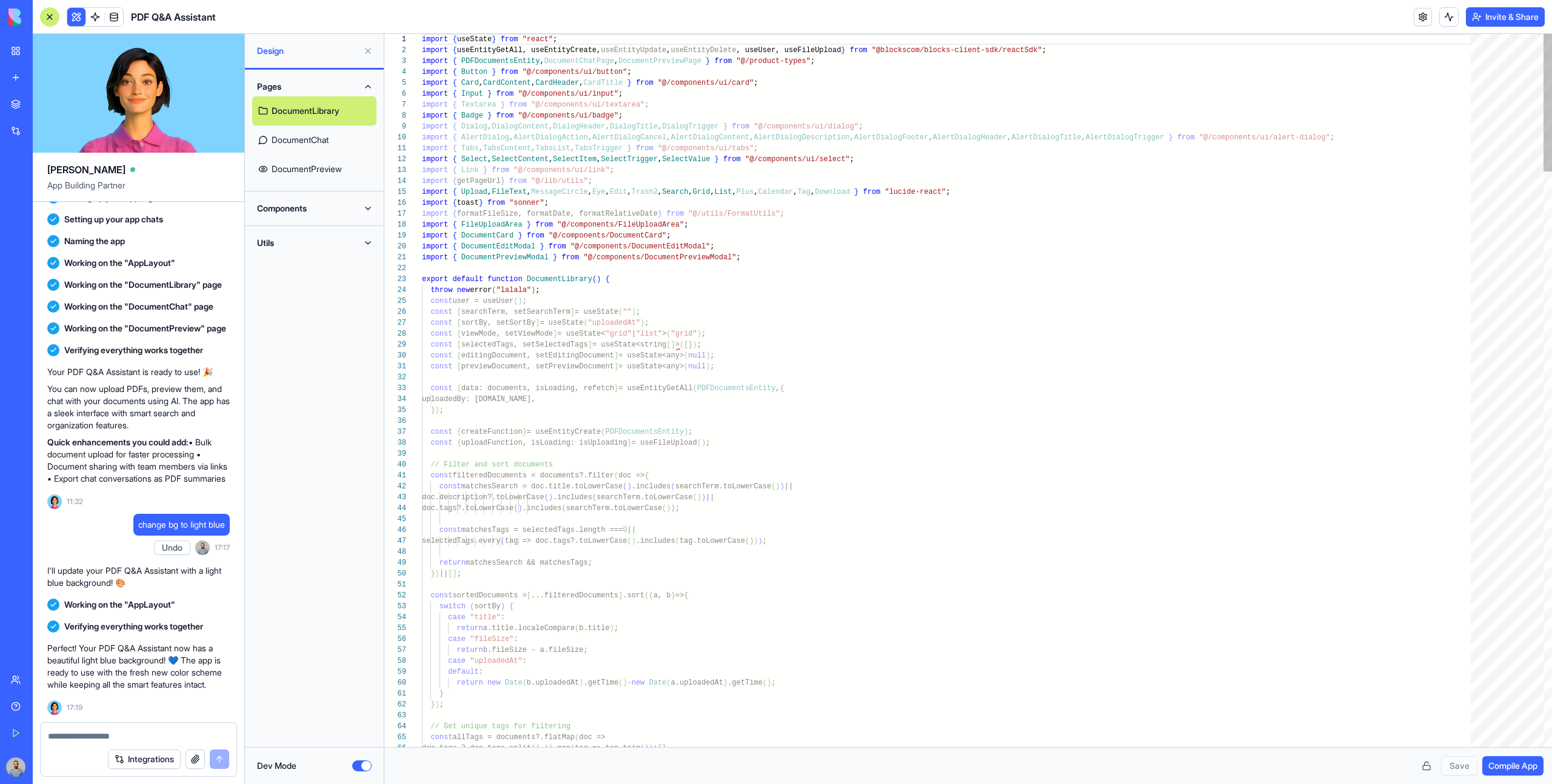
scroll to position [65, 0]
click at [363, 498] on button "Dev Mode" at bounding box center [361, 766] width 20 height 11
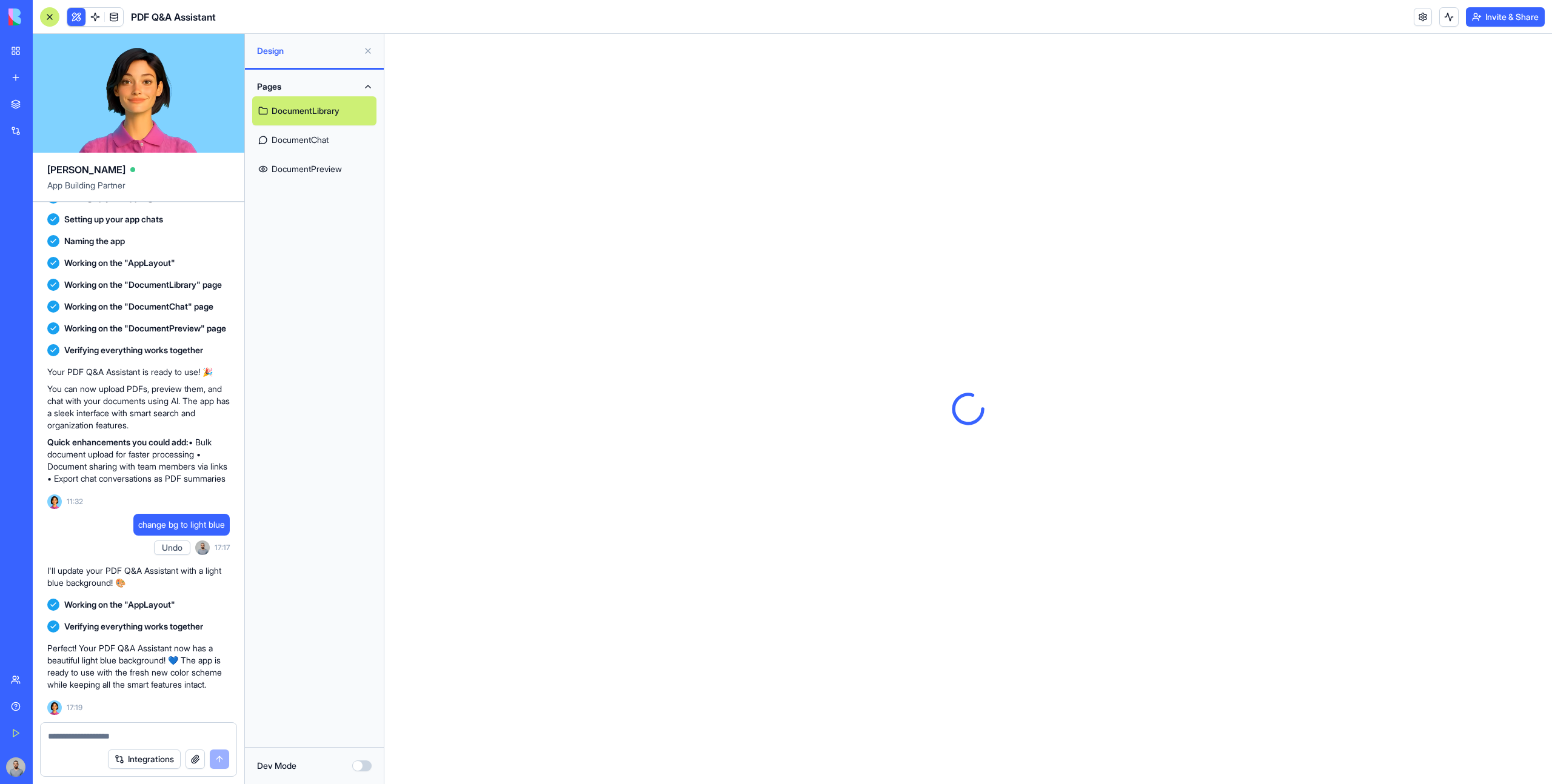
scroll to position [0, 0]
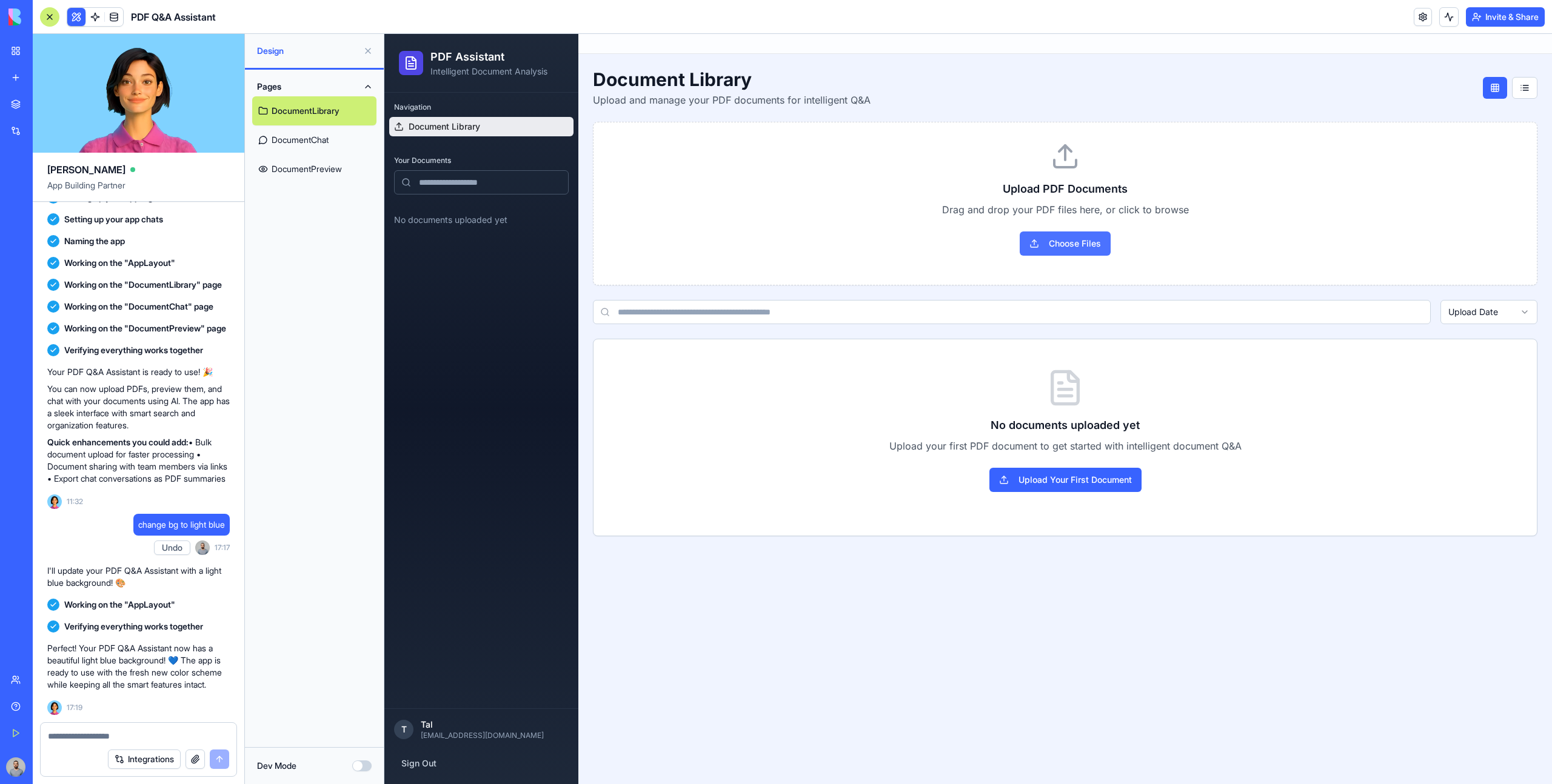
click at [916, 239] on button "Choose Files" at bounding box center [1065, 244] width 91 height 24
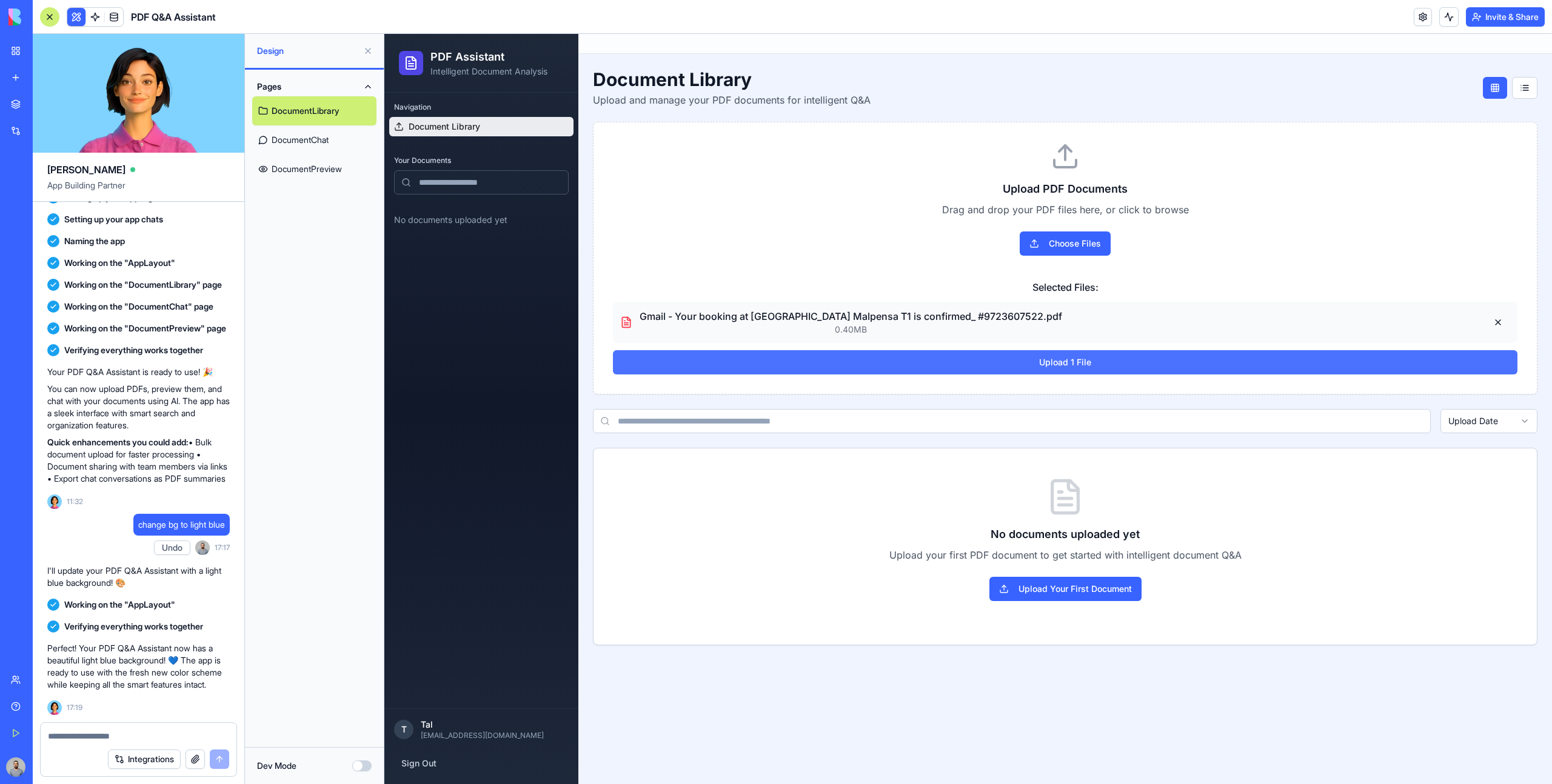
click at [845, 367] on button "Upload 1 File" at bounding box center [1065, 362] width 904 height 24
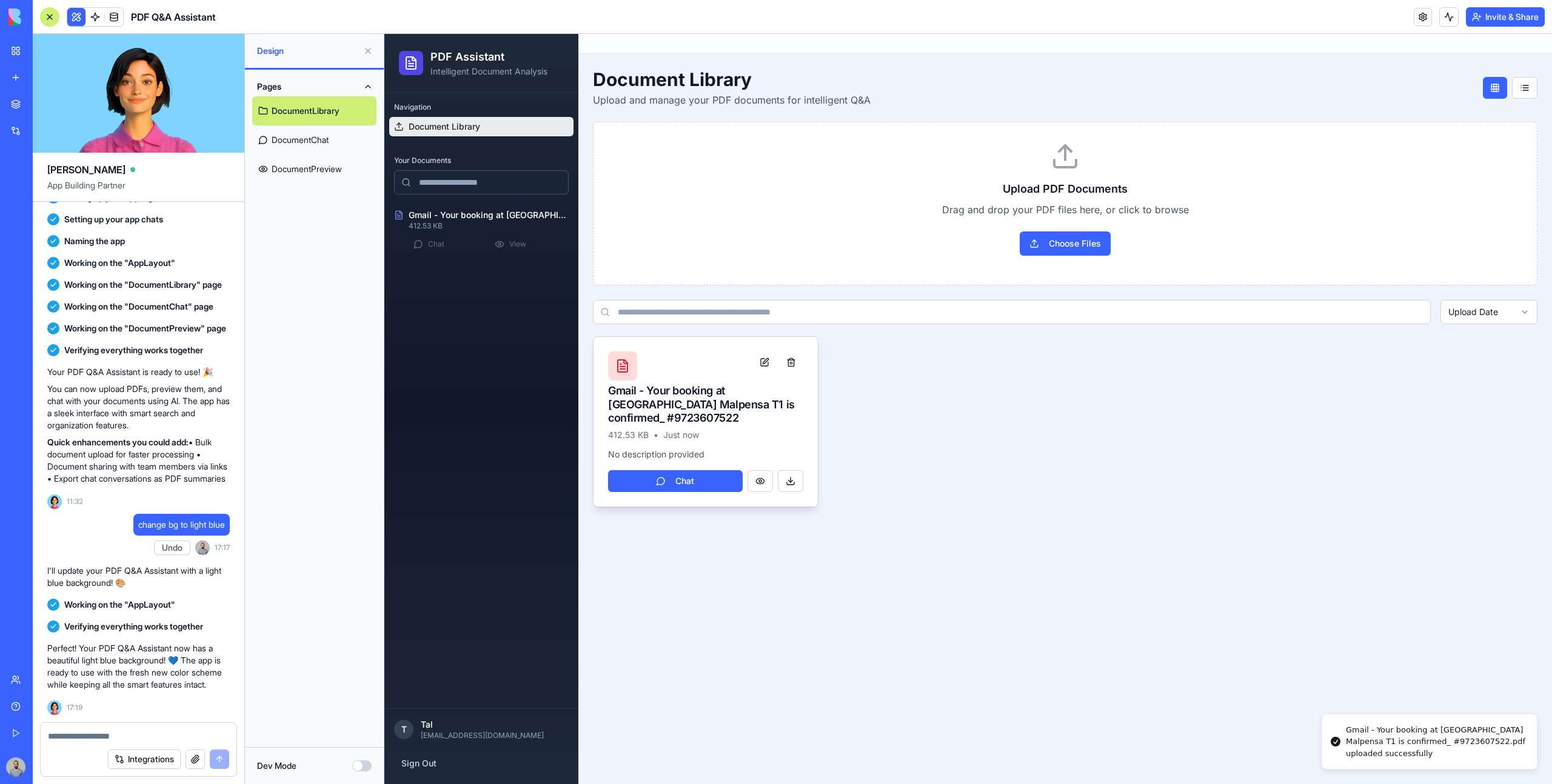
click at [746, 415] on div "Gmail - Your booking at [GEOGRAPHIC_DATA] Malpensa T1 is confirmed_ #9723607522" at bounding box center [705, 405] width 195 height 41
click at [761, 364] on button at bounding box center [765, 361] width 24 height 21
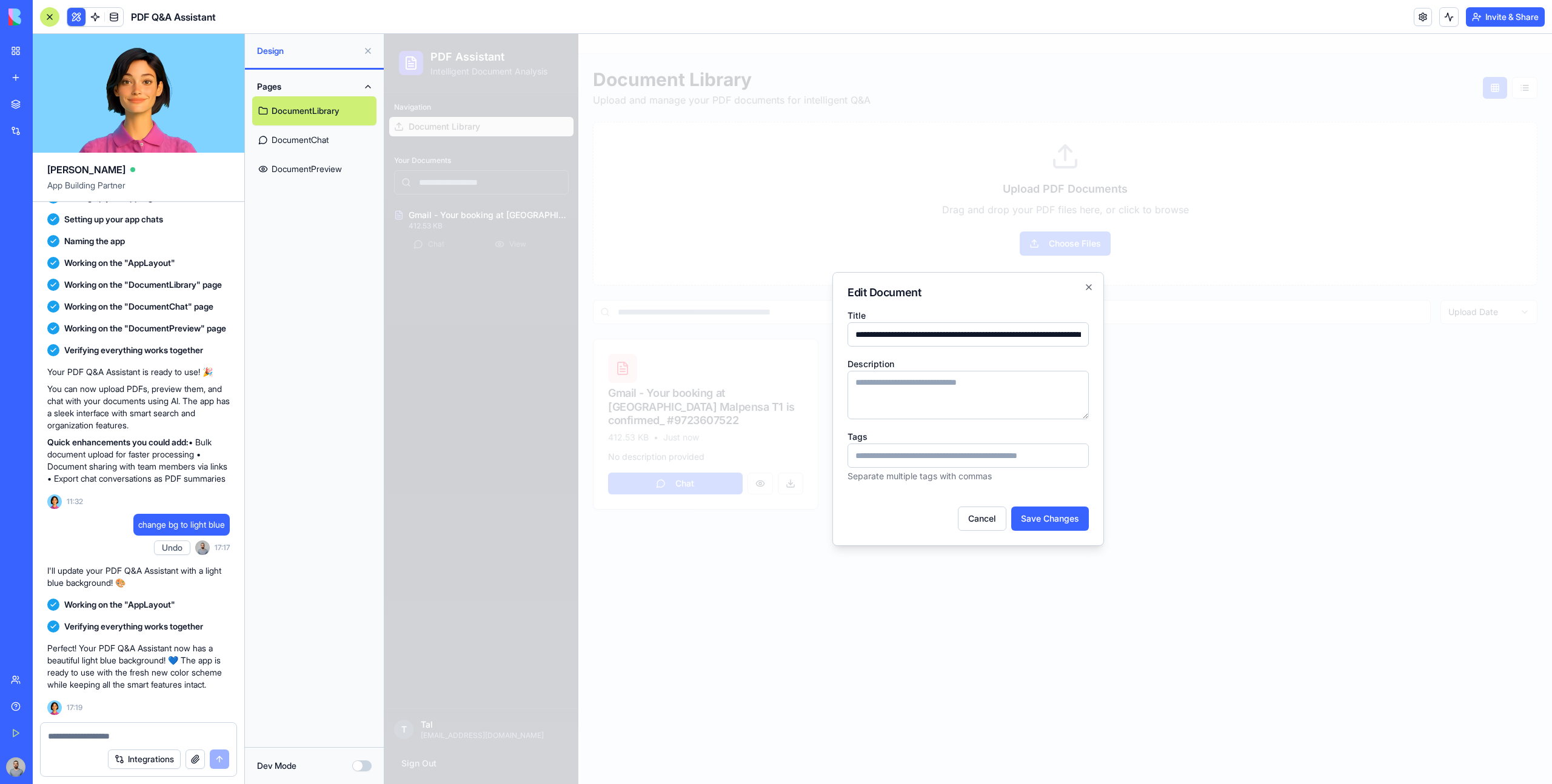
click at [916, 498] on div "**********" at bounding box center [967, 408] width 272 height 273
click at [916, 498] on button "Cancel" at bounding box center [982, 519] width 49 height 24
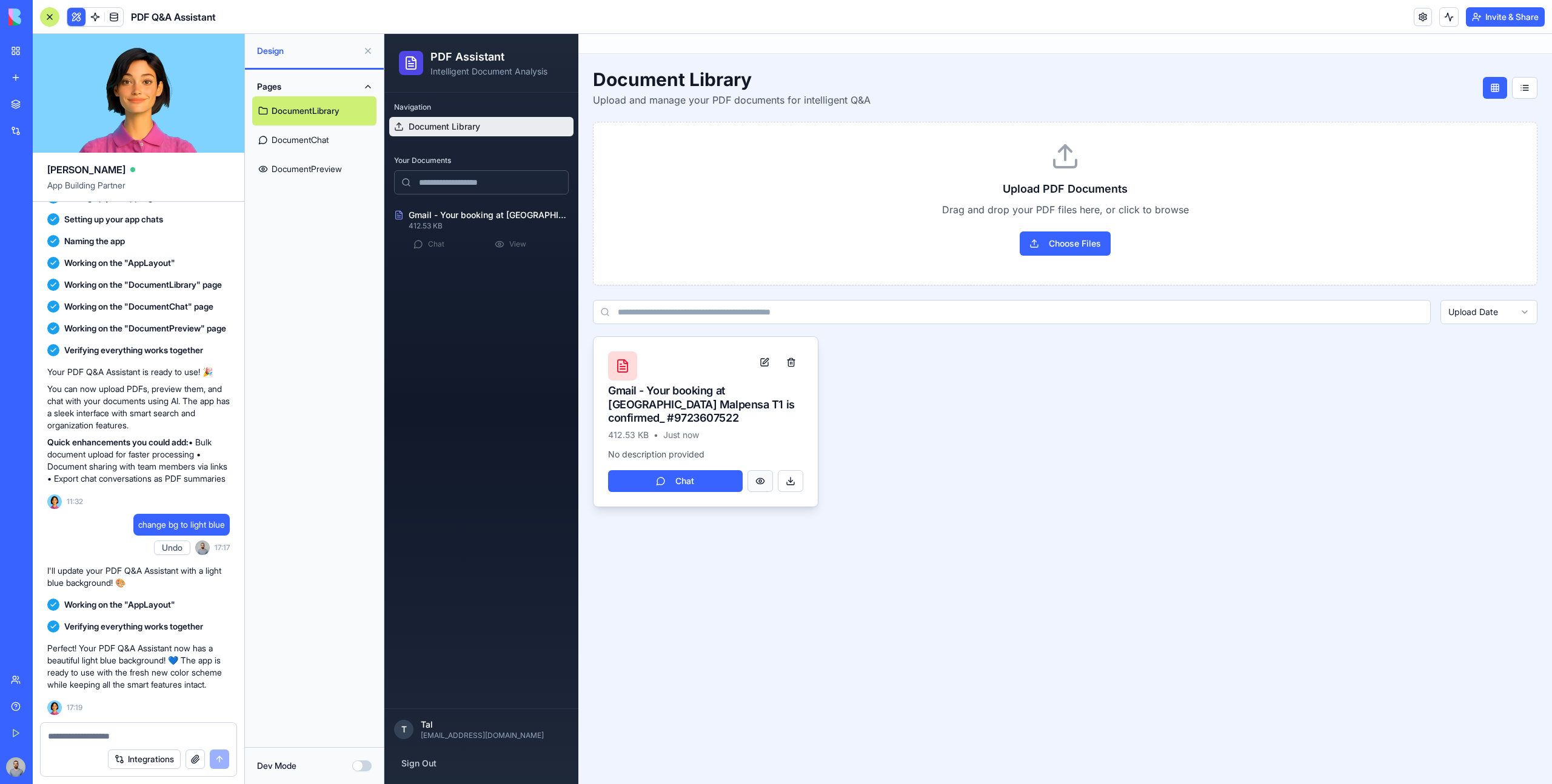
click at [761, 488] on button at bounding box center [759, 481] width 25 height 21
click at [538, 239] on link "View" at bounding box center [529, 244] width 78 height 17
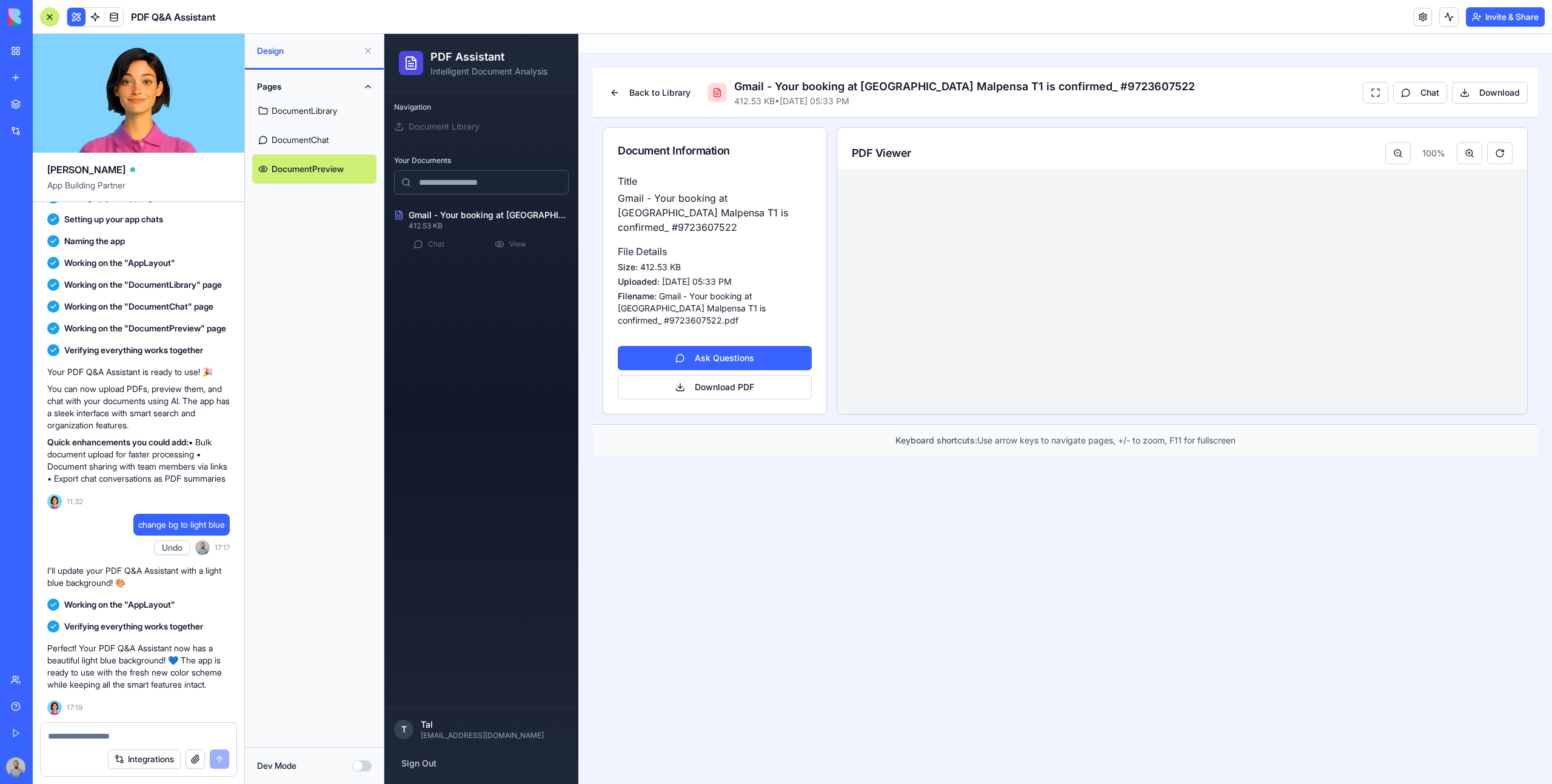
click at [367, 498] on button "Dev Mode" at bounding box center [361, 766] width 20 height 11
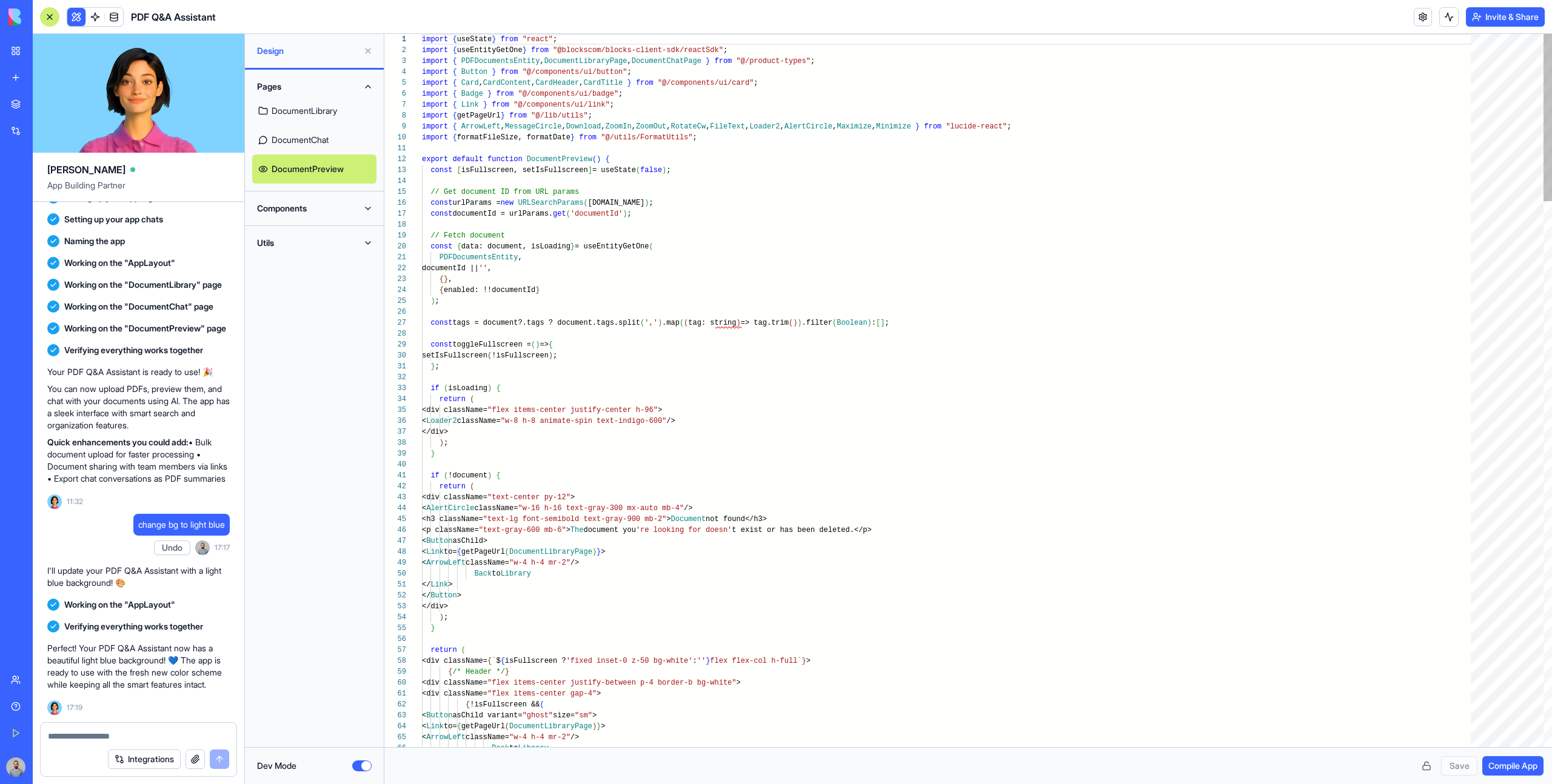
scroll to position [87, 0]
click at [351, 116] on link "DocumentLibrary" at bounding box center [314, 110] width 124 height 29
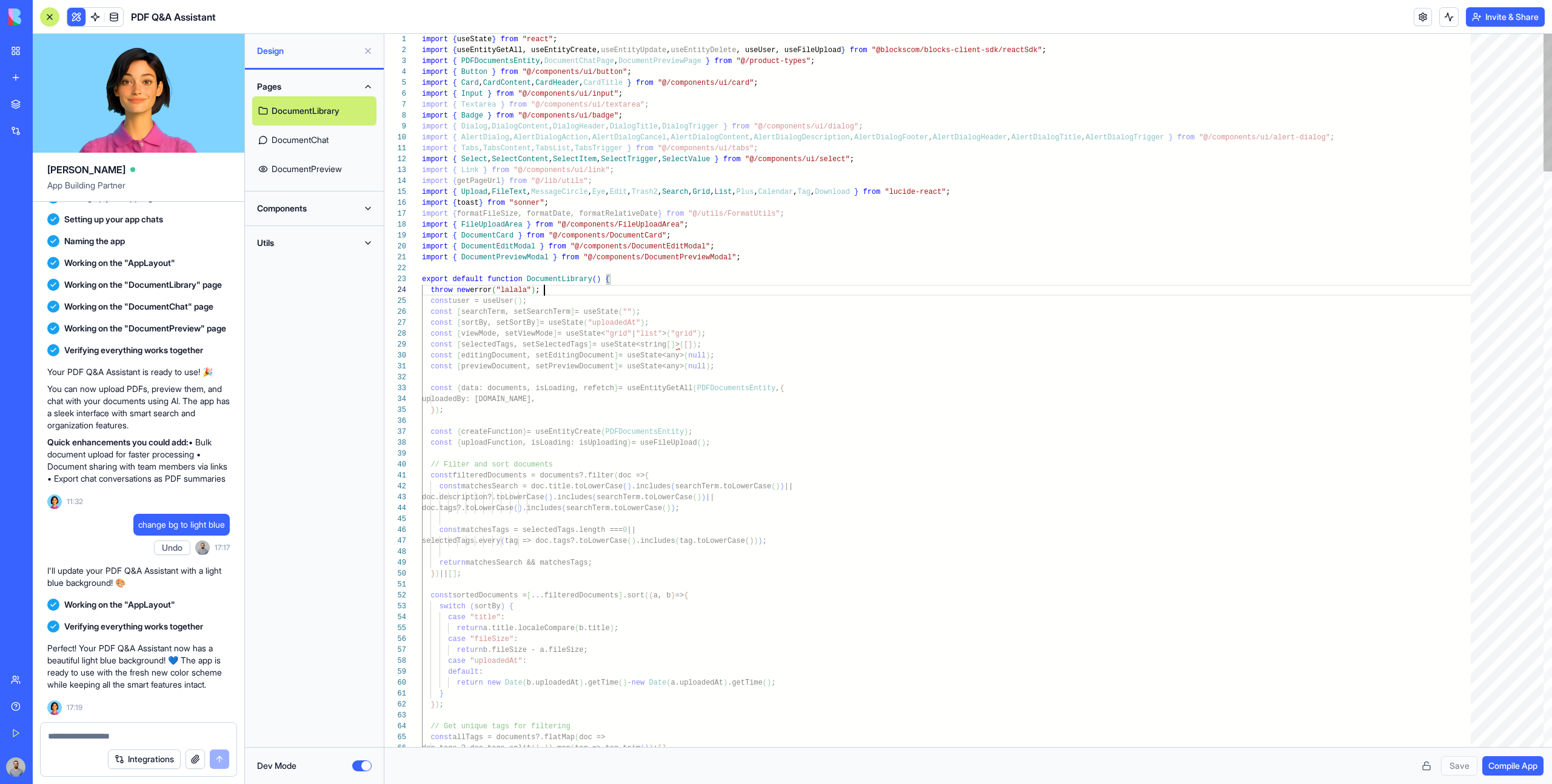
scroll to position [33, 122]
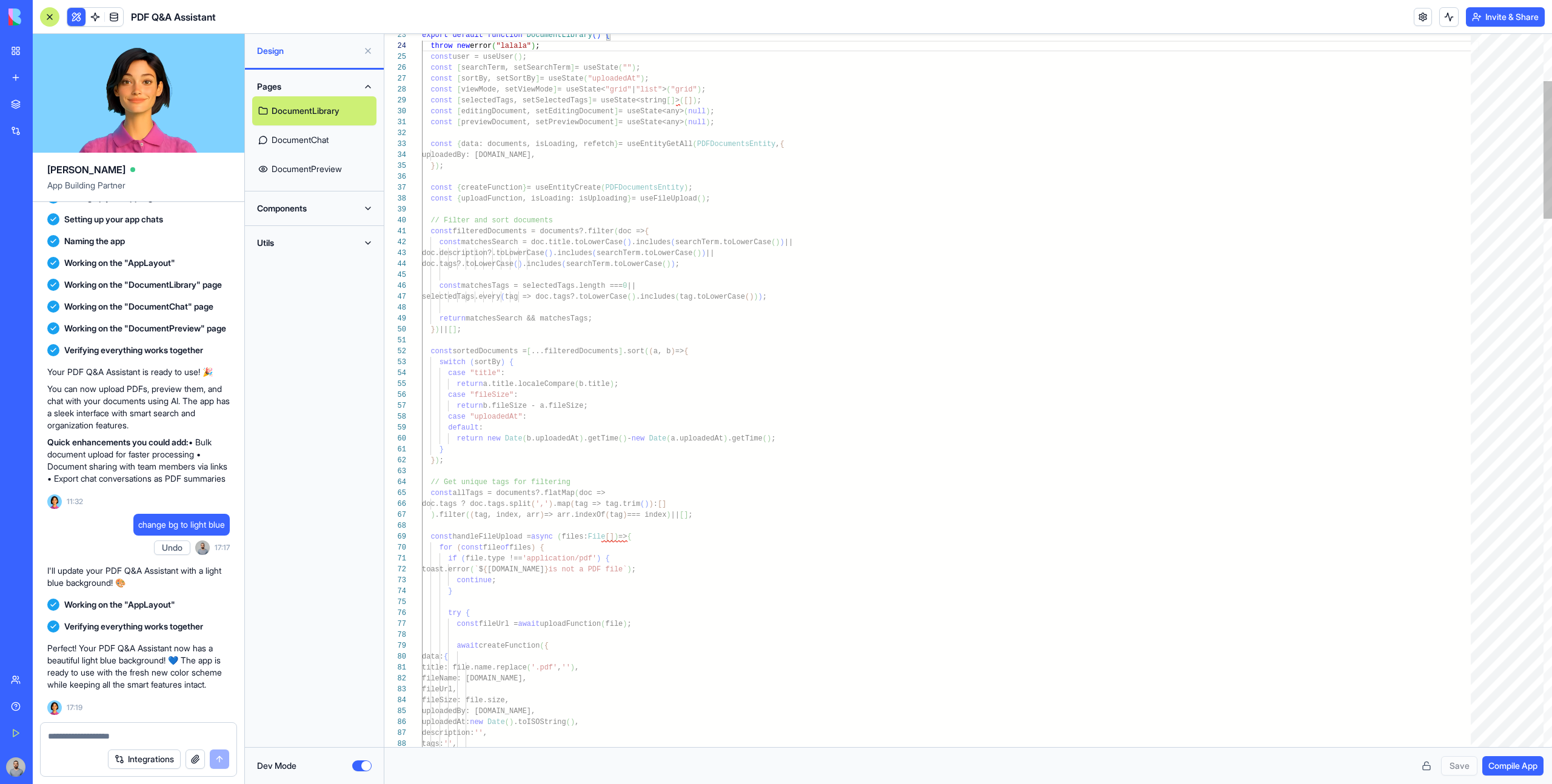
scroll to position [33, 0]
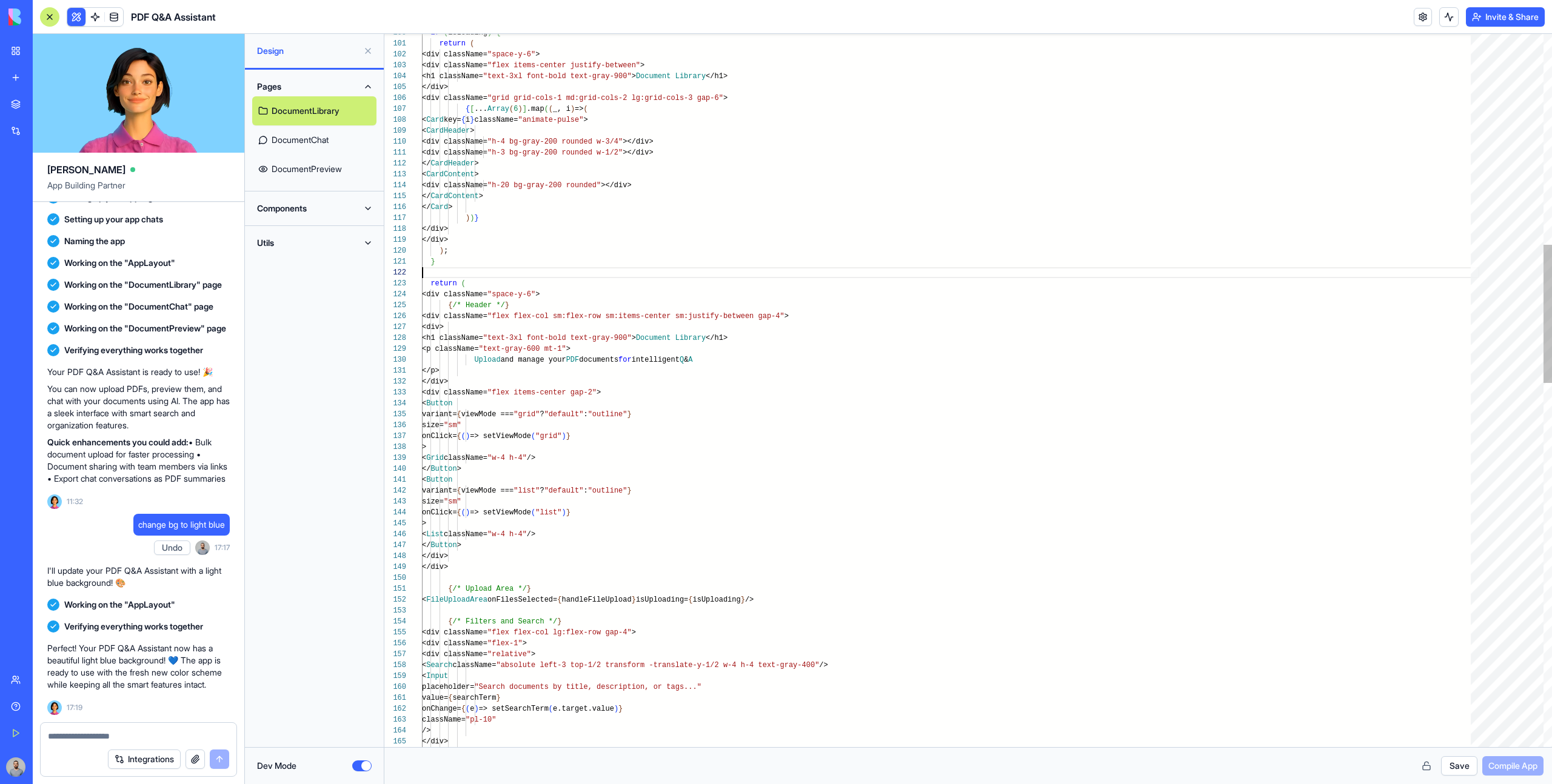
click at [498, 270] on div "if ( isLoading ) { return ( <div className= "space-y-6" > <div className= "flex…" at bounding box center [951, 788] width 1057 height 3679
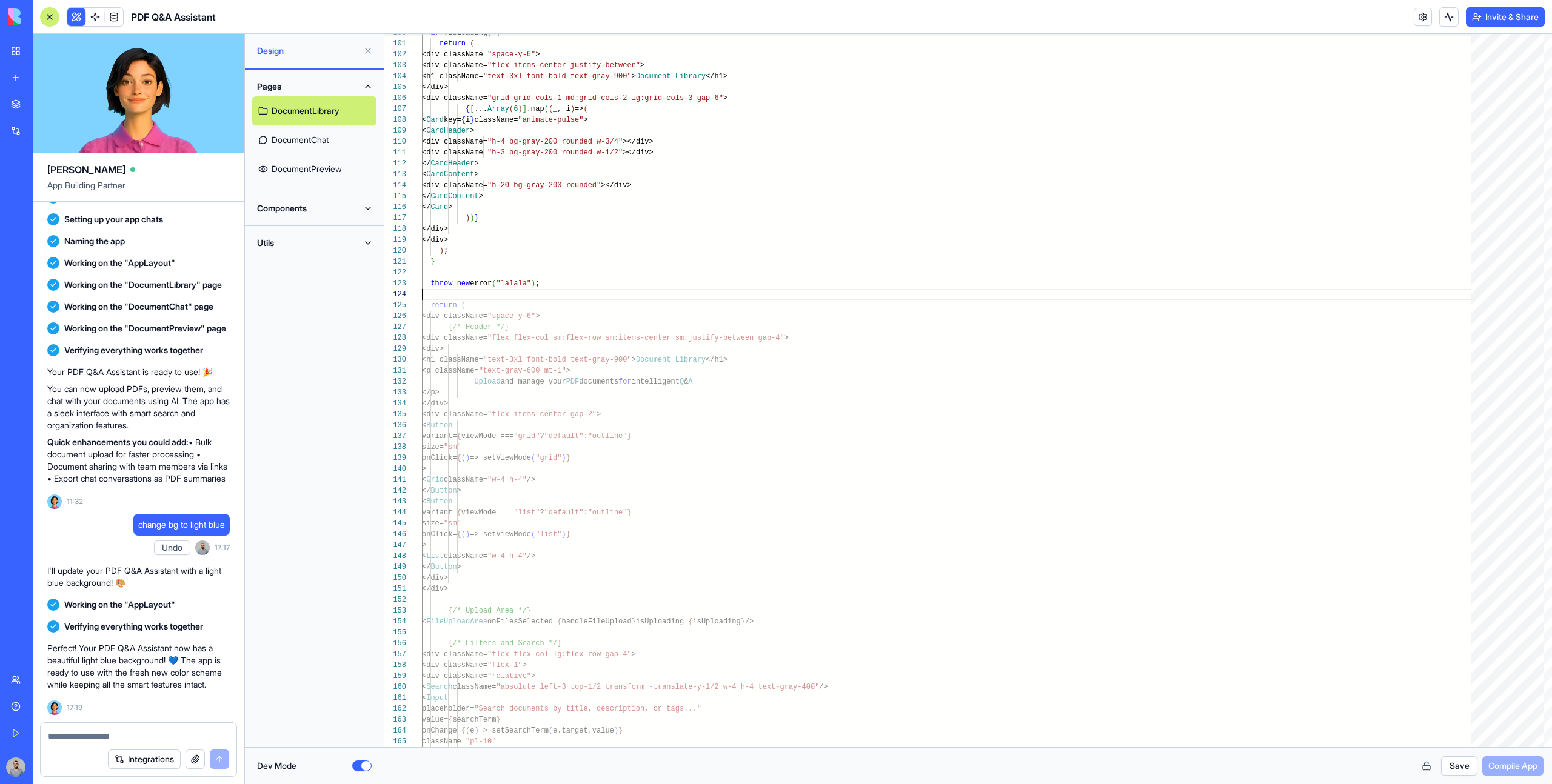
click at [916, 498] on button "Save" at bounding box center [1459, 765] width 36 height 20
click at [916, 498] on span "Compile App" at bounding box center [1513, 765] width 49 height 12
click at [585, 281] on div "if ( isLoading ) { return ( <div className= "space-y-6" > <div className= "flex…" at bounding box center [951, 798] width 1057 height 3701
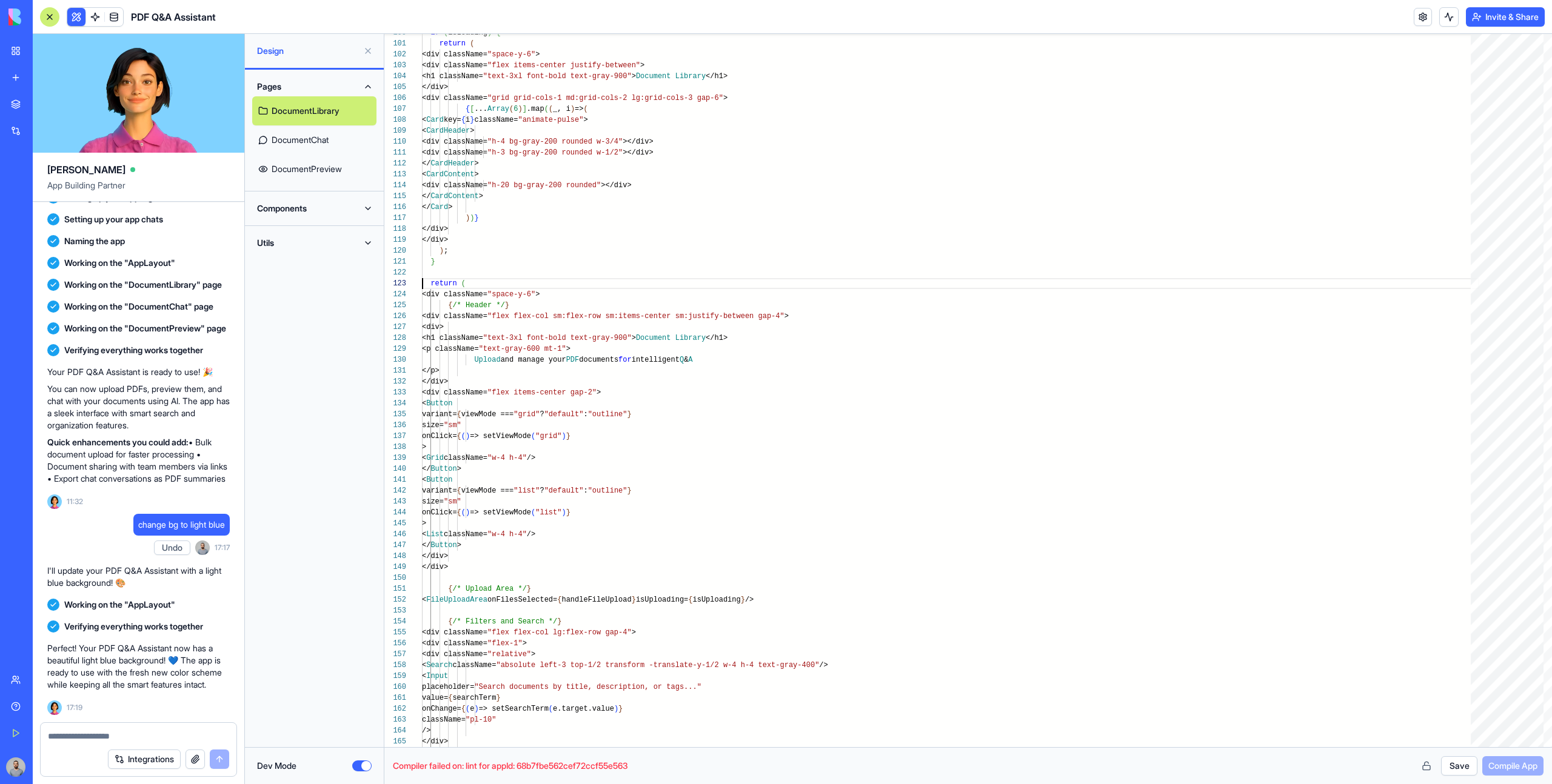
click at [916, 498] on button "Save" at bounding box center [1459, 765] width 36 height 20
click at [916, 498] on span "Compile App" at bounding box center [1513, 765] width 49 height 12
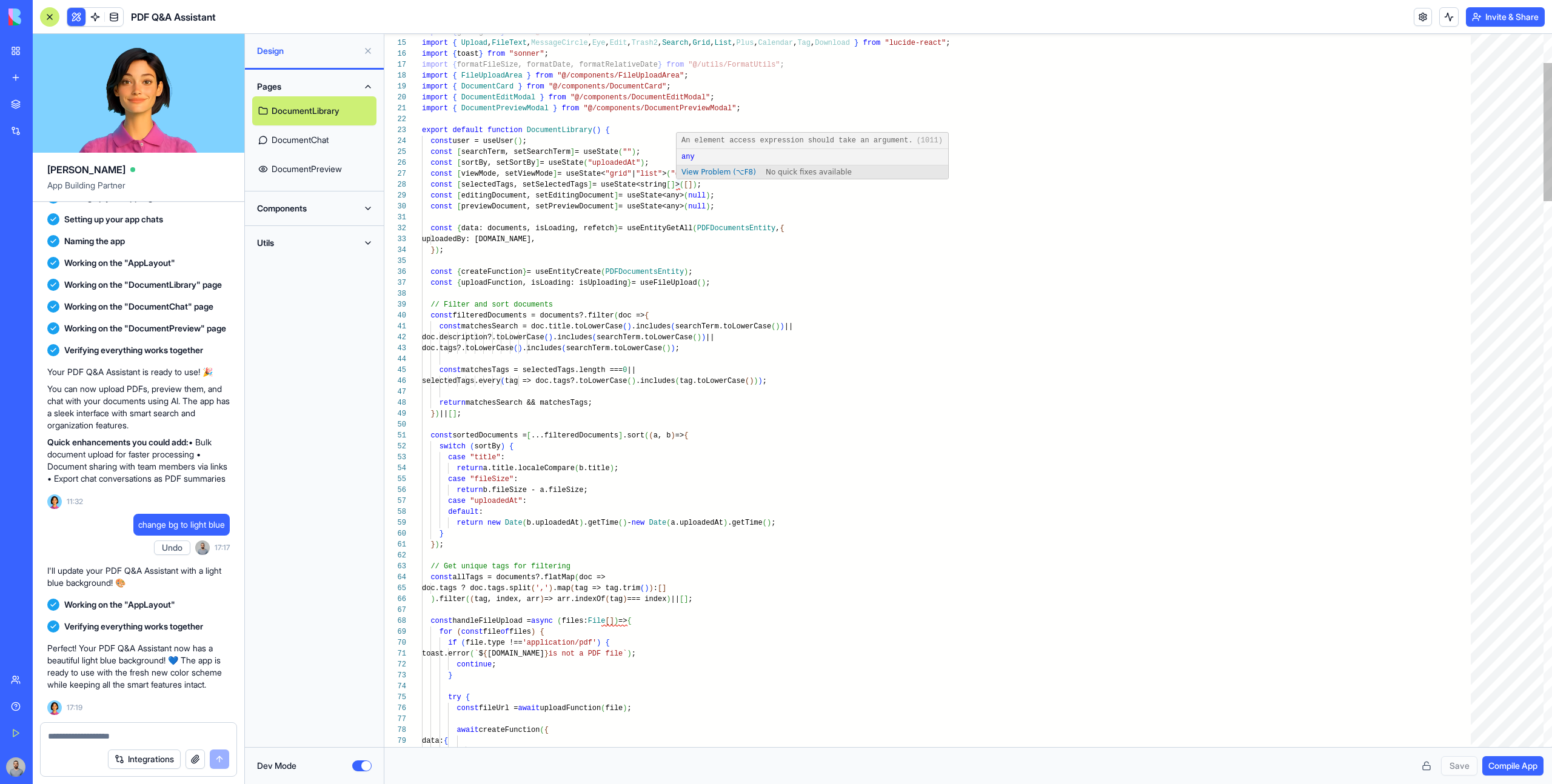
scroll to position [77, 259]
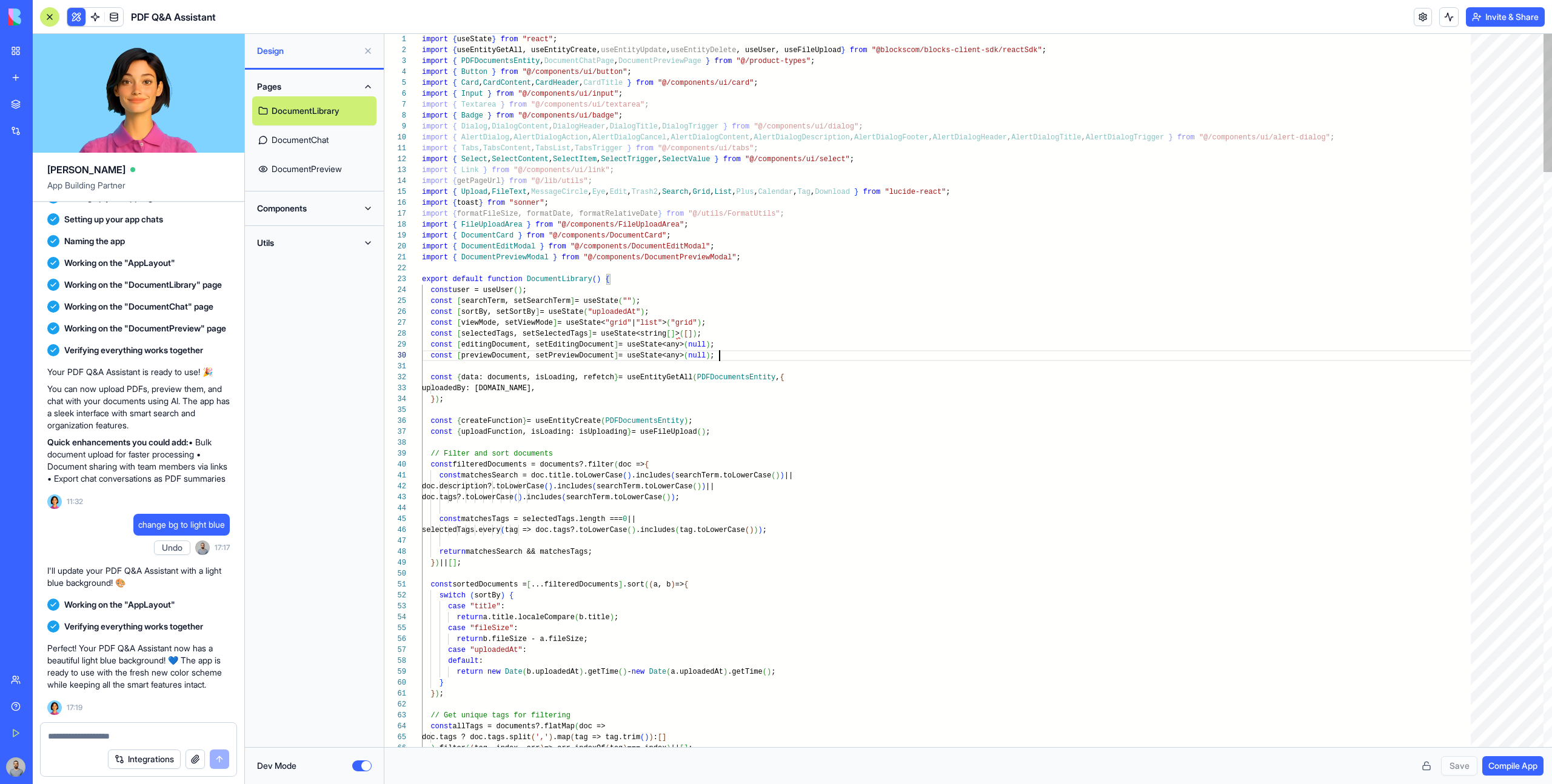
scroll to position [98, 297]
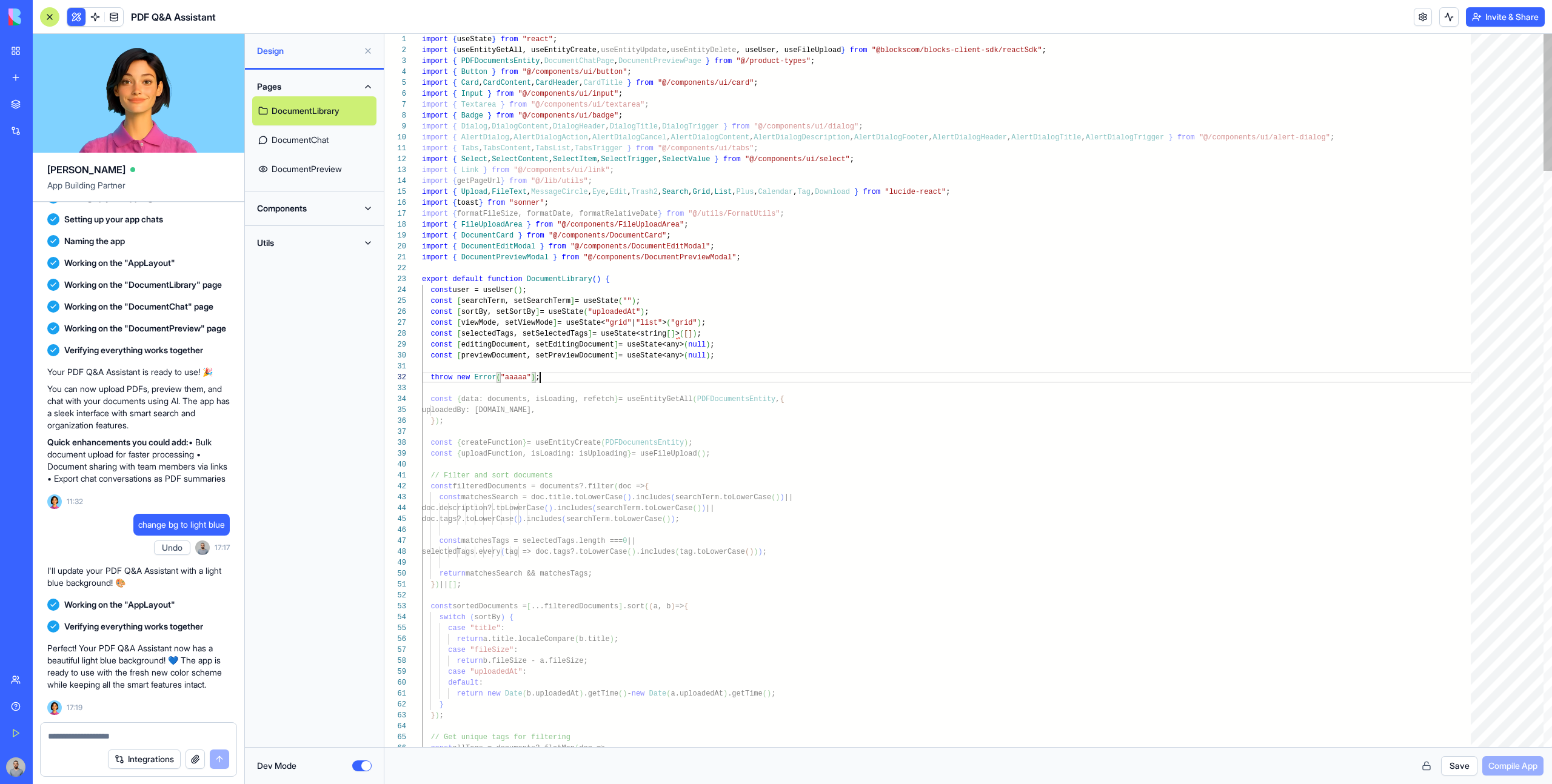
scroll to position [11, 119]
type textarea "**********"
click at [916, 498] on button "Save" at bounding box center [1459, 765] width 36 height 20
click at [916, 498] on span "Compile App" at bounding box center [1513, 765] width 49 height 12
click at [368, 498] on button "Dev Mode" at bounding box center [361, 766] width 20 height 11
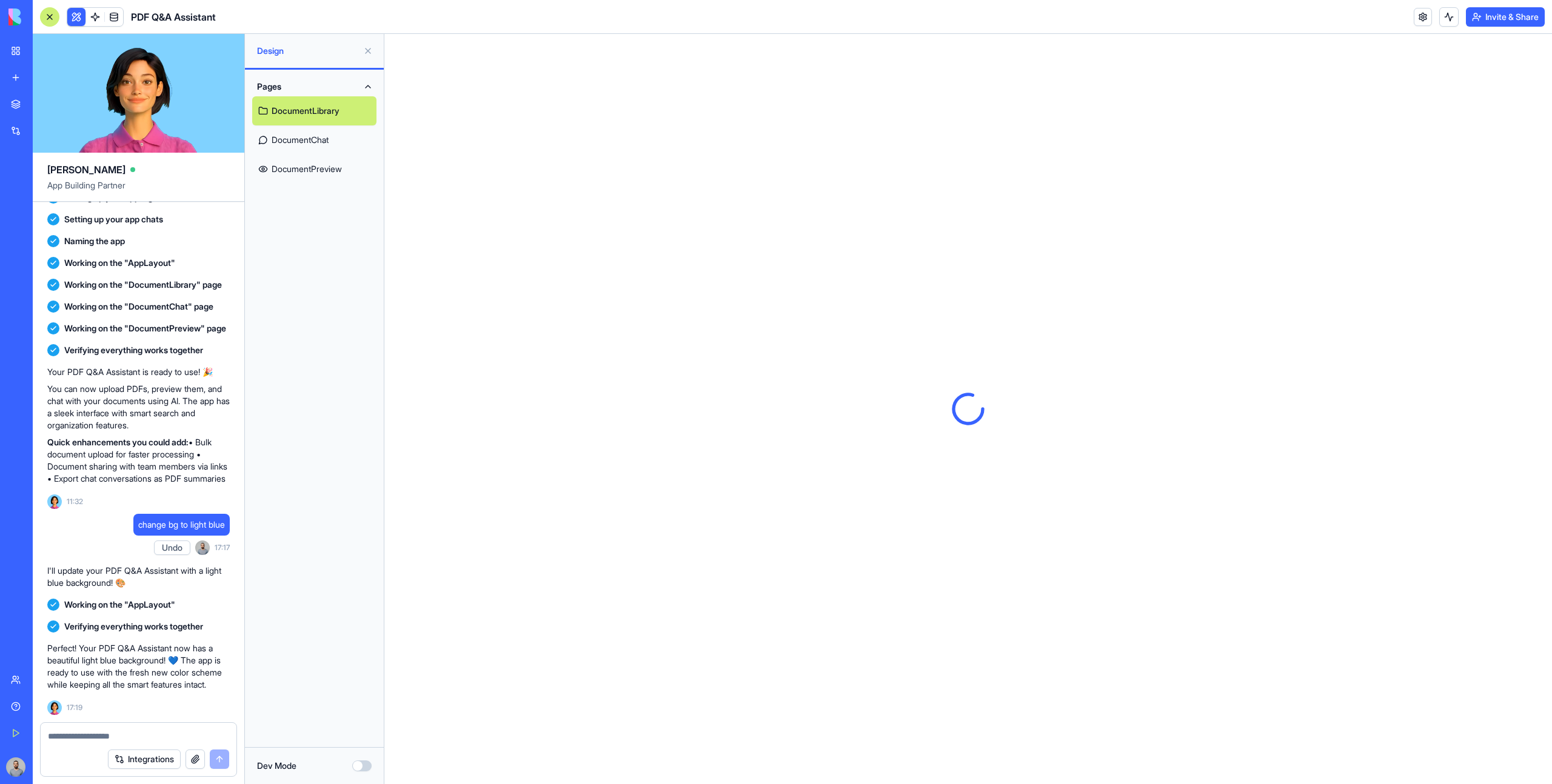
scroll to position [0, 0]
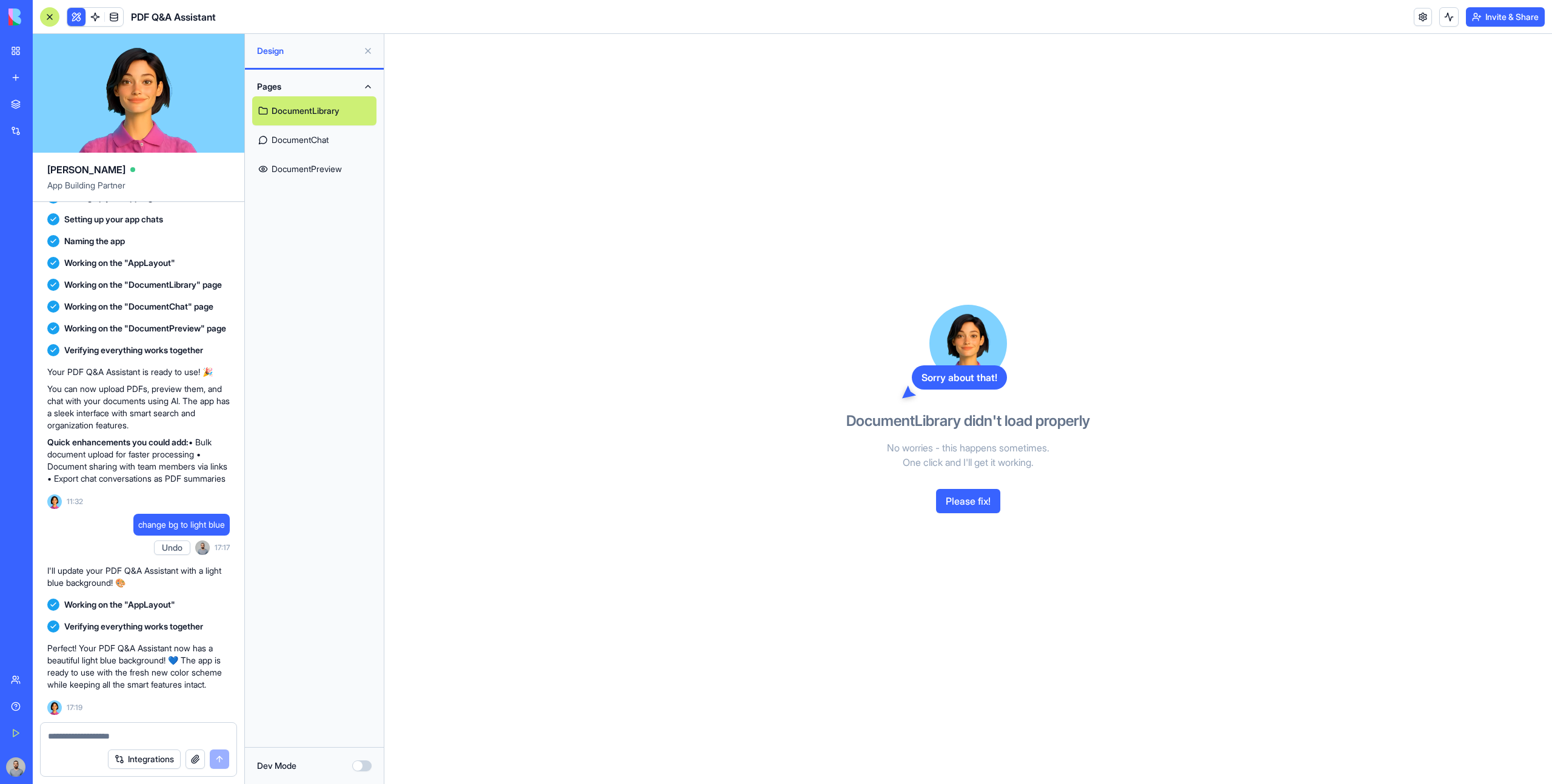
type button "on"
click at [328, 139] on link "DocumentChat" at bounding box center [314, 139] width 124 height 29
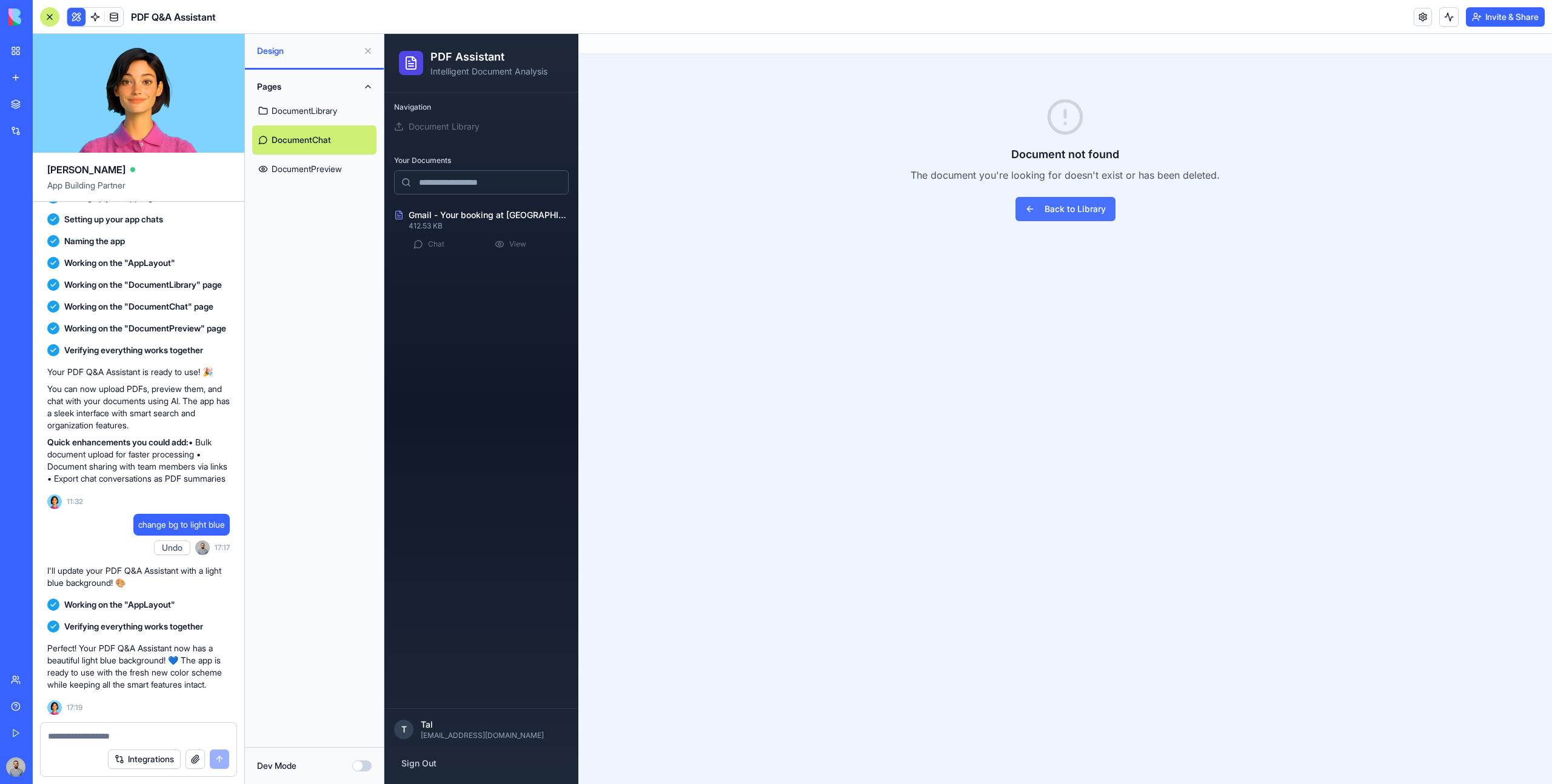
click at [916, 213] on link "Back to Library" at bounding box center [1065, 209] width 100 height 24
